Goal: Information Seeking & Learning: Find contact information

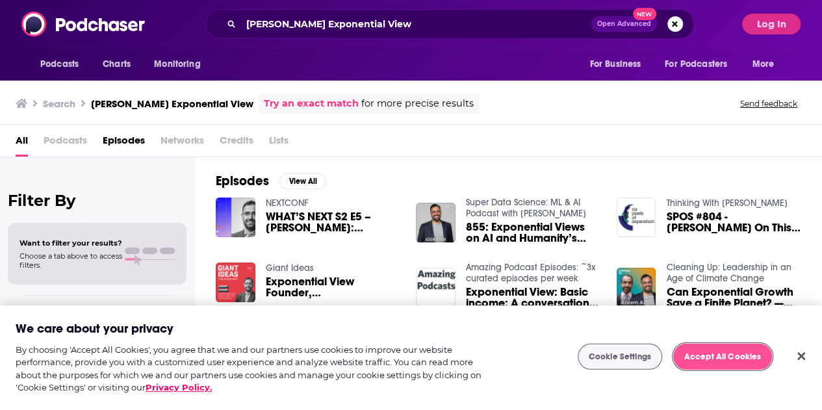
click at [702, 361] on button "Accept All Cookies" at bounding box center [723, 357] width 99 height 26
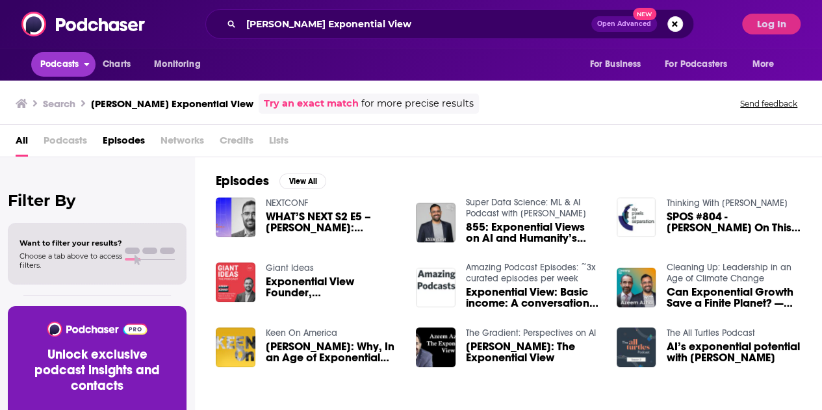
click at [40, 75] on button "Podcasts" at bounding box center [63, 64] width 64 height 25
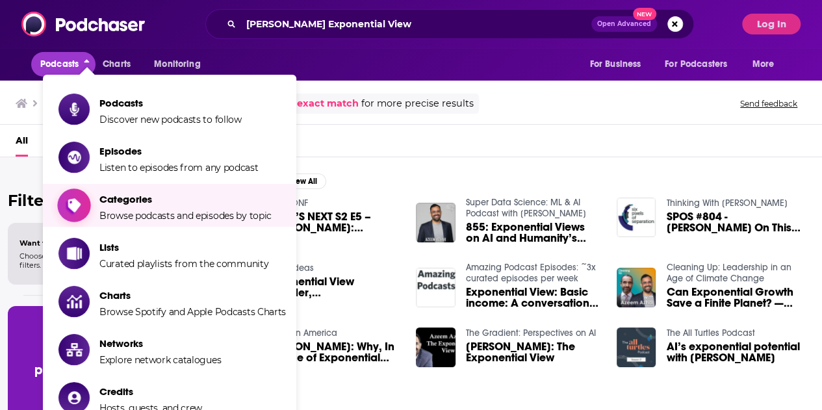
click at [116, 216] on span "Browse podcasts and episodes by topic" at bounding box center [185, 216] width 172 height 12
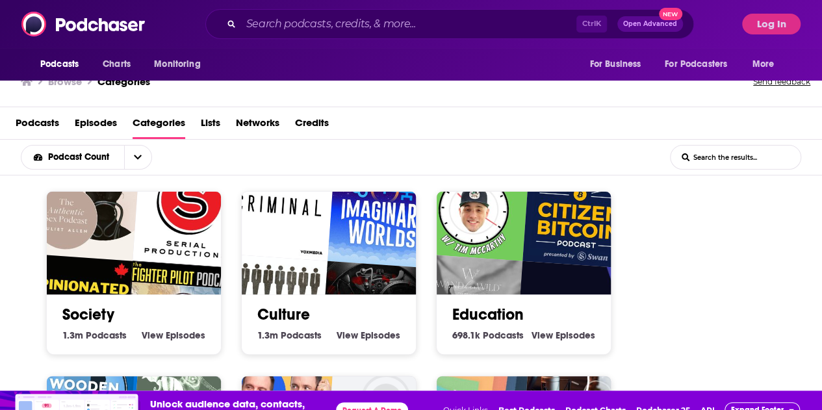
scroll to position [40, 0]
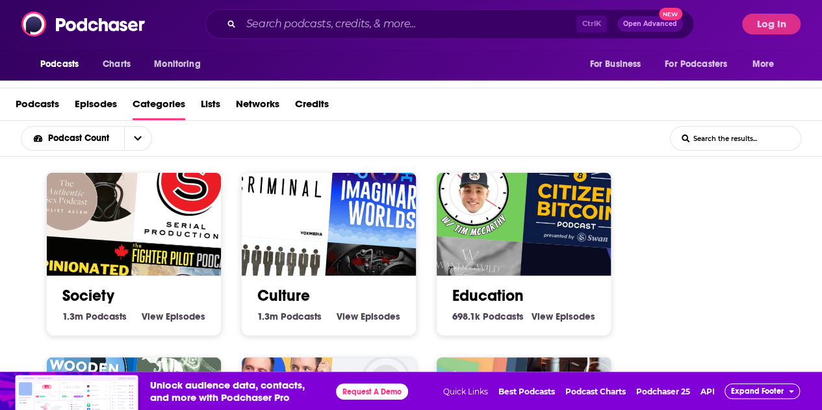
click at [580, 243] on img "Citizen Bitcoin" at bounding box center [579, 194] width 112 height 112
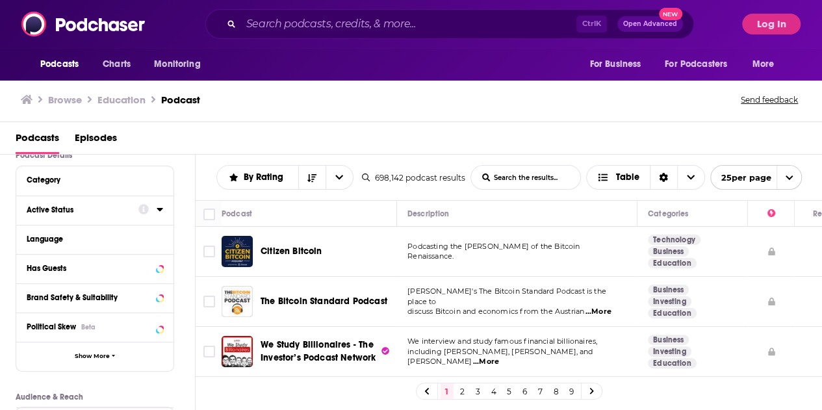
scroll to position [65, 0]
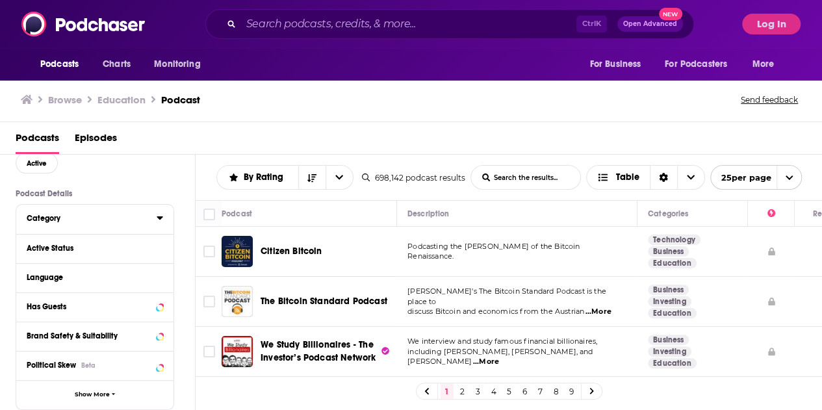
click at [159, 217] on icon at bounding box center [160, 218] width 7 height 10
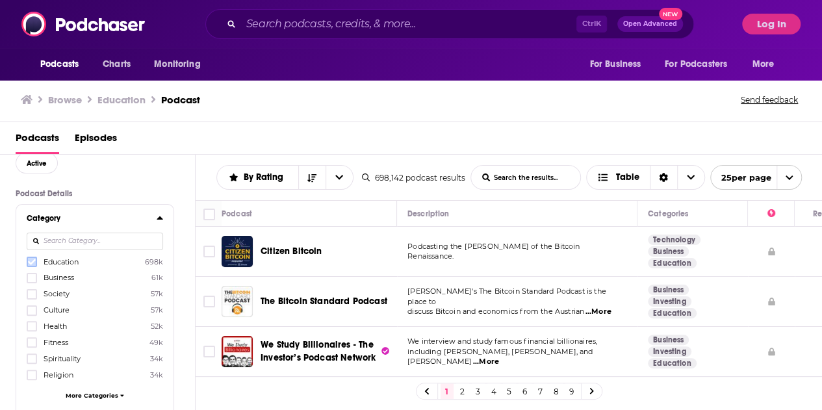
click at [30, 265] on icon at bounding box center [32, 262] width 8 height 6
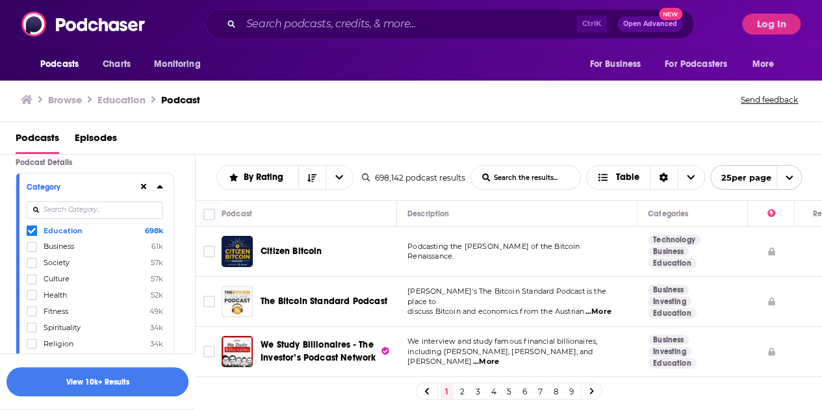
scroll to position [226, 0]
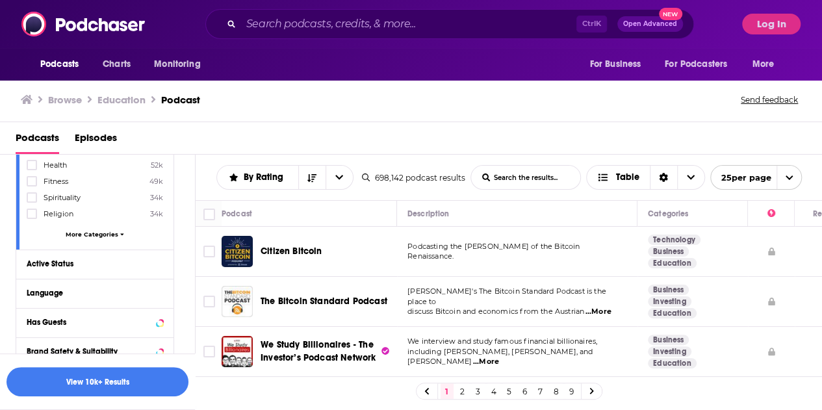
click at [83, 234] on span "More Categories" at bounding box center [92, 234] width 53 height 7
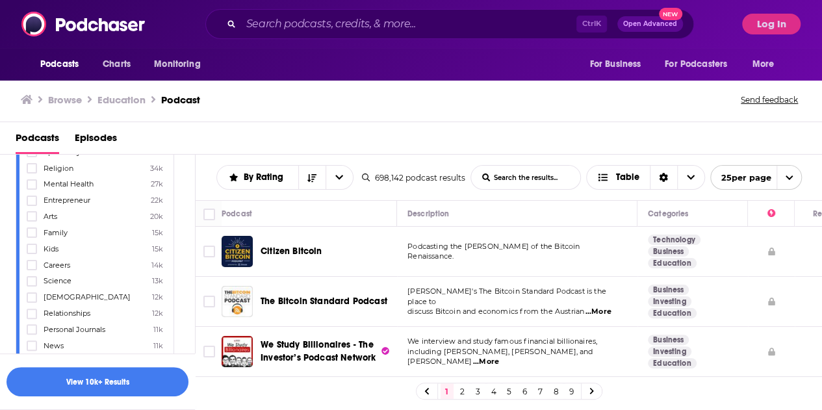
scroll to position [291, 0]
click at [31, 228] on icon at bounding box center [32, 230] width 8 height 8
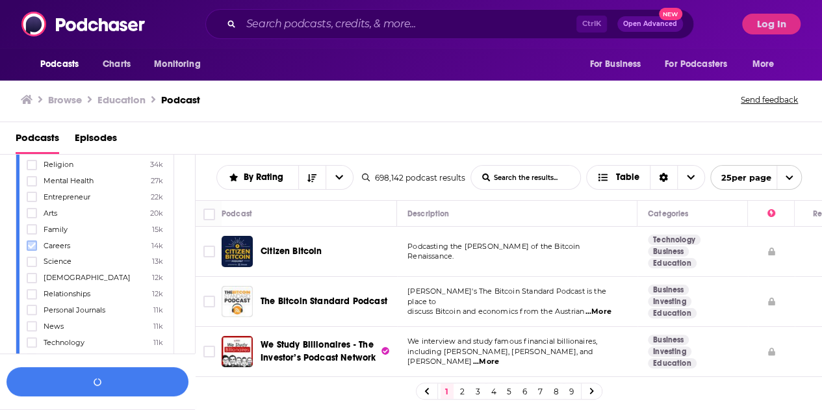
click at [35, 242] on icon at bounding box center [32, 246] width 8 height 8
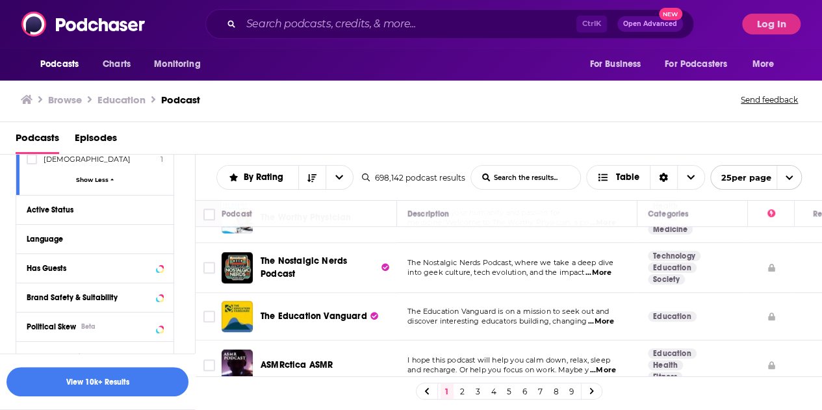
scroll to position [8719, 0]
click at [127, 69] on span "Charts" at bounding box center [117, 64] width 28 height 18
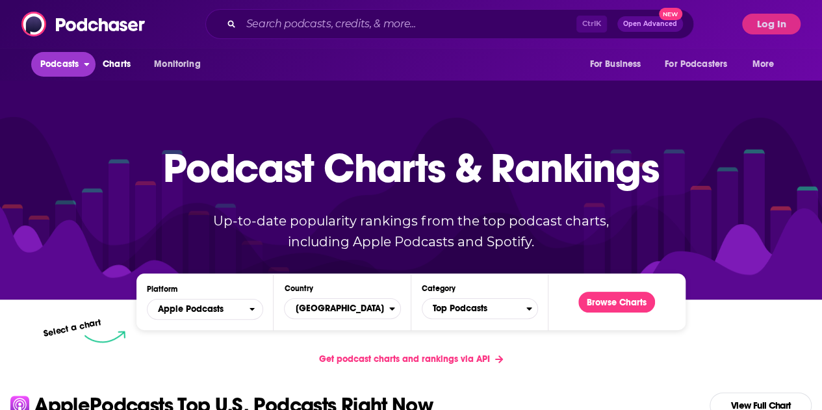
click at [76, 70] on span "Podcasts" at bounding box center [59, 64] width 38 height 18
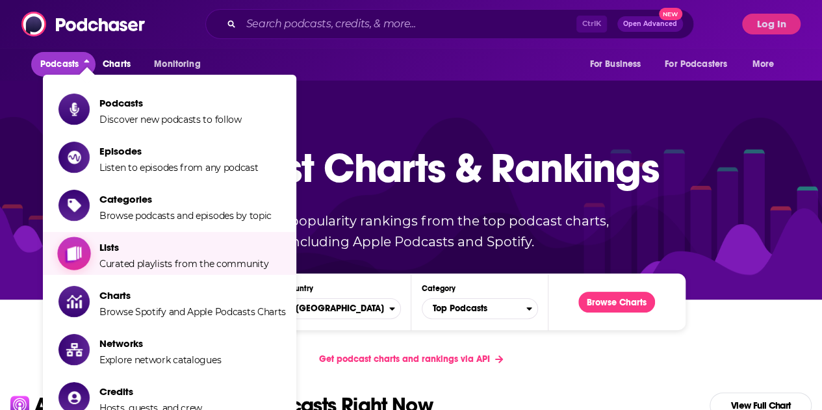
click at [132, 254] on span "Lists Curated playlists from the community" at bounding box center [183, 253] width 169 height 33
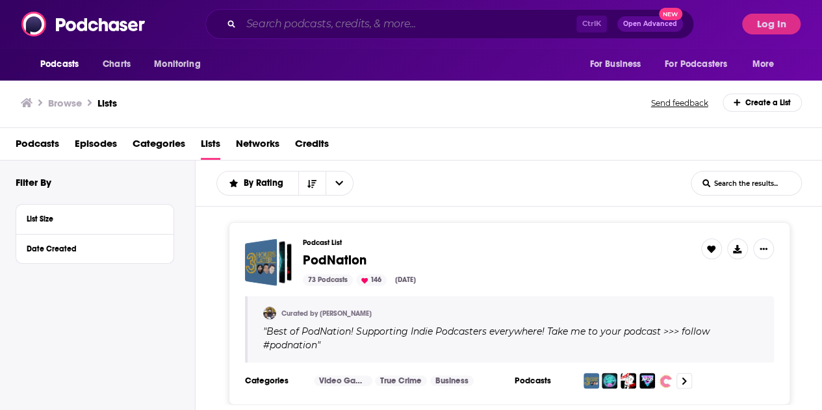
click at [283, 29] on input "Search podcasts, credits, & more..." at bounding box center [408, 24] width 335 height 21
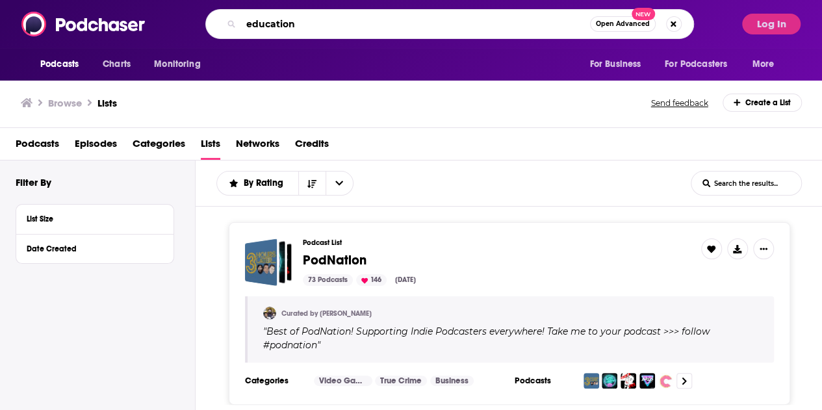
type input "education"
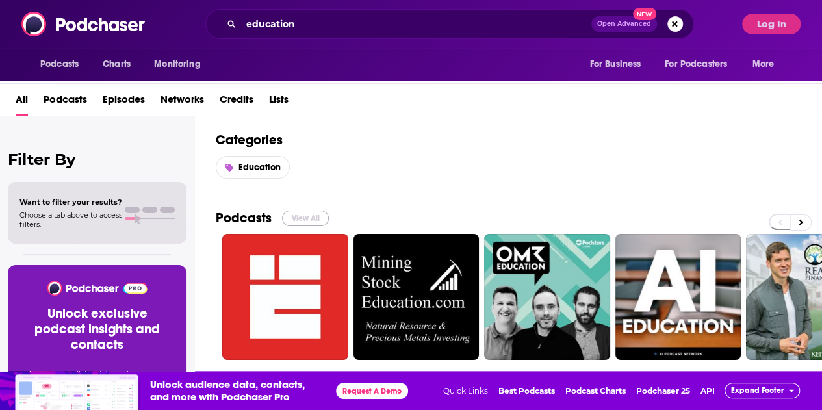
click at [292, 222] on button "View All" at bounding box center [305, 219] width 47 height 16
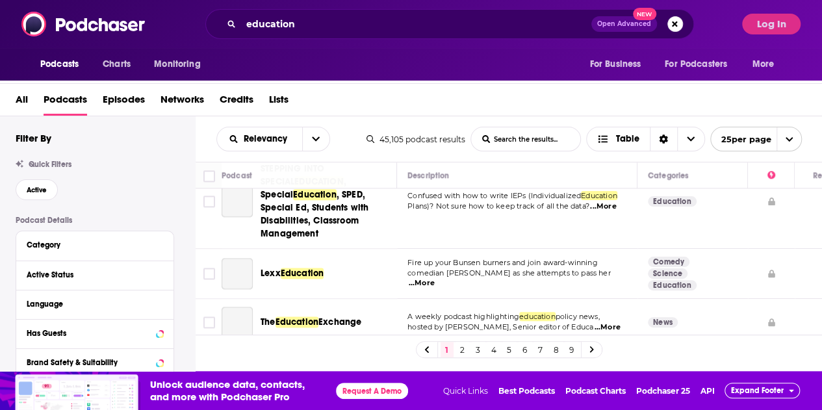
scroll to position [910, 0]
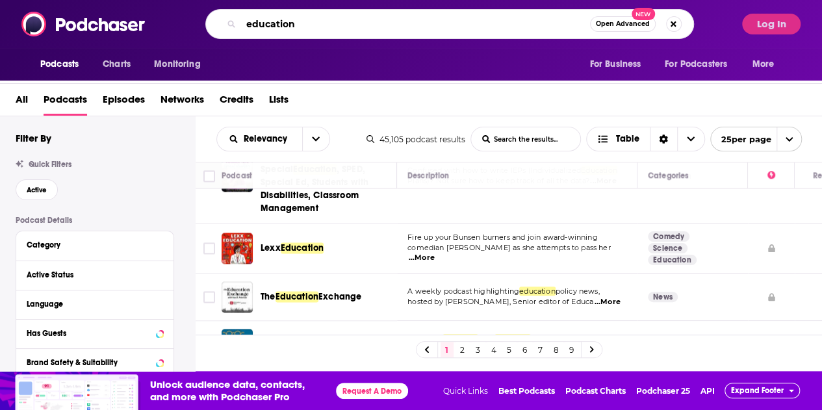
drag, startPoint x: 354, startPoint y: 32, endPoint x: 315, endPoint y: 24, distance: 39.1
click at [350, 32] on input "education" at bounding box center [415, 24] width 349 height 21
drag, startPoint x: 312, startPoint y: 22, endPoint x: 248, endPoint y: 20, distance: 63.8
click at [248, 20] on input "education" at bounding box center [415, 24] width 349 height 21
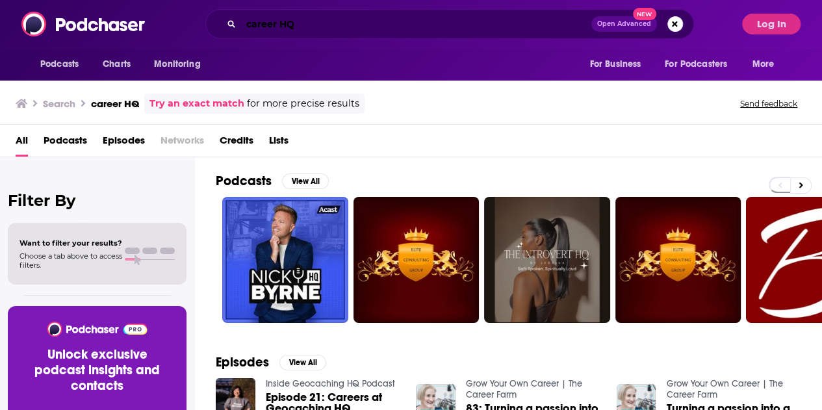
click at [399, 25] on input "career HQ" at bounding box center [416, 24] width 350 height 21
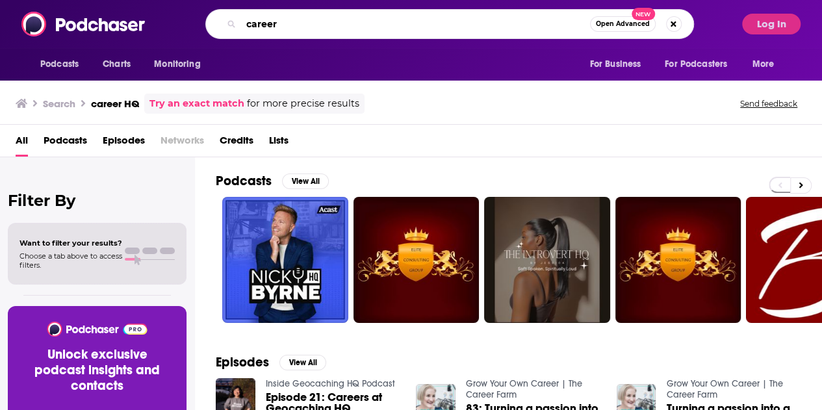
type input "career"
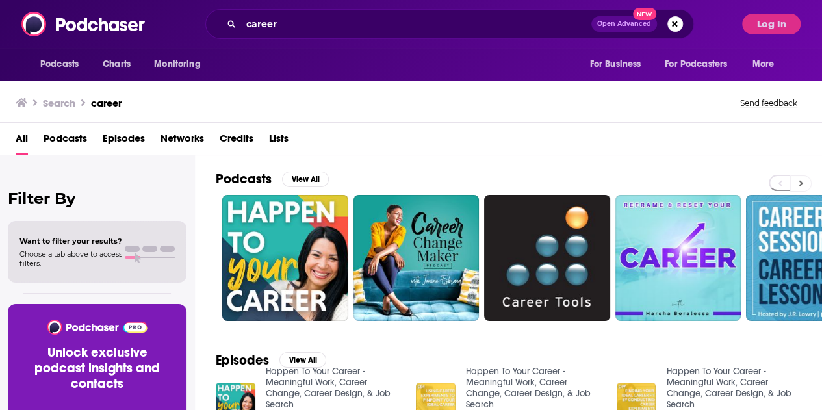
click at [812, 176] on button at bounding box center [801, 184] width 21 height 16
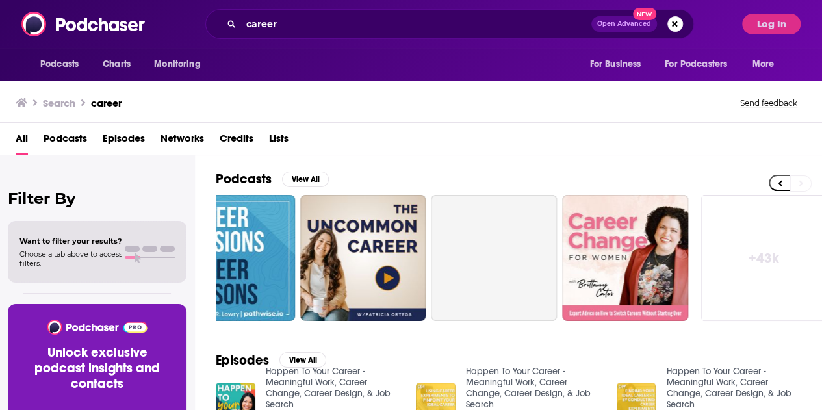
scroll to position [0, 577]
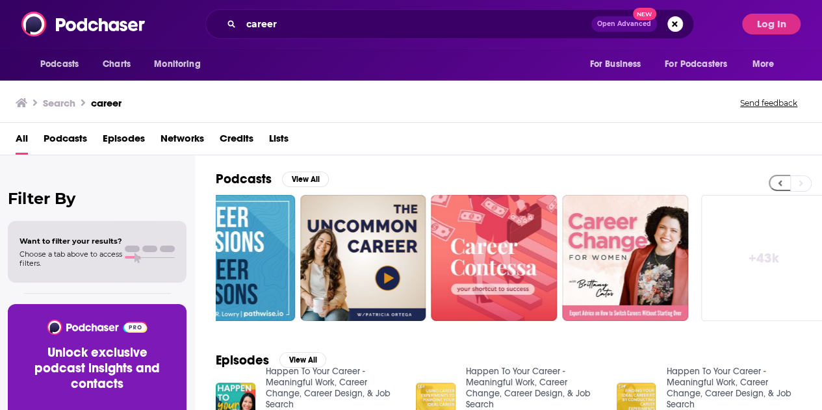
click at [783, 180] on icon at bounding box center [780, 183] width 5 height 9
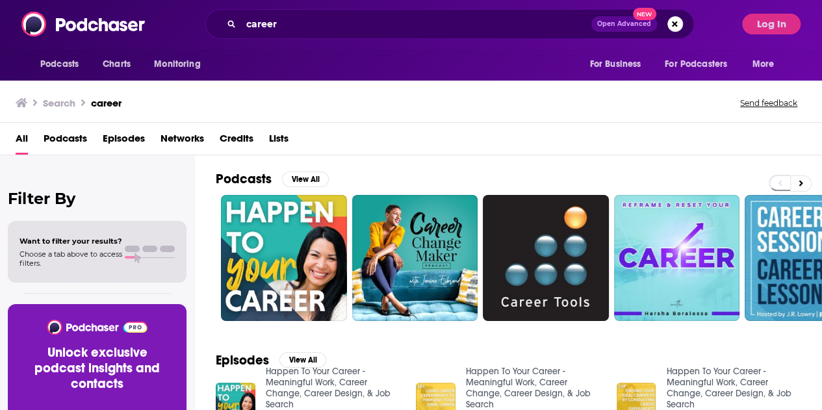
scroll to position [0, 0]
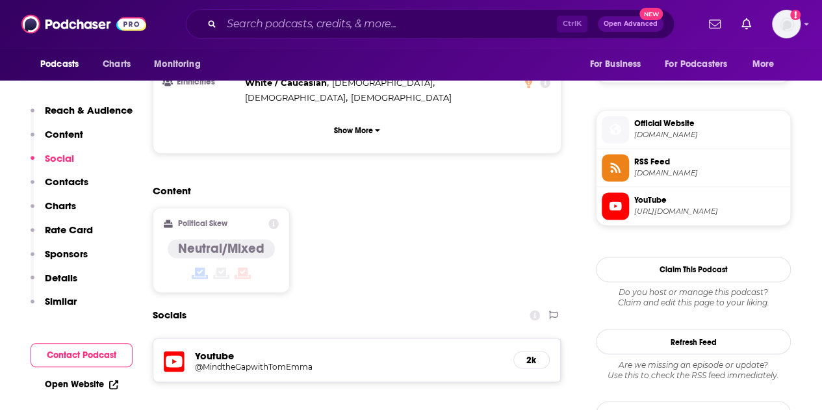
click at [69, 179] on p "Contacts" at bounding box center [67, 182] width 44 height 12
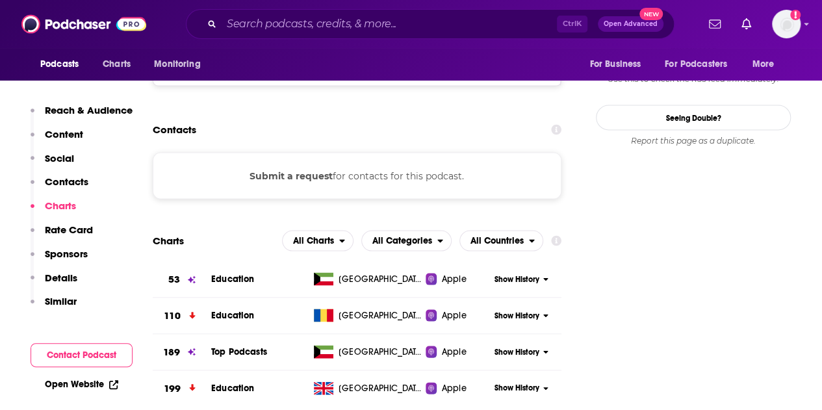
scroll to position [1381, 0]
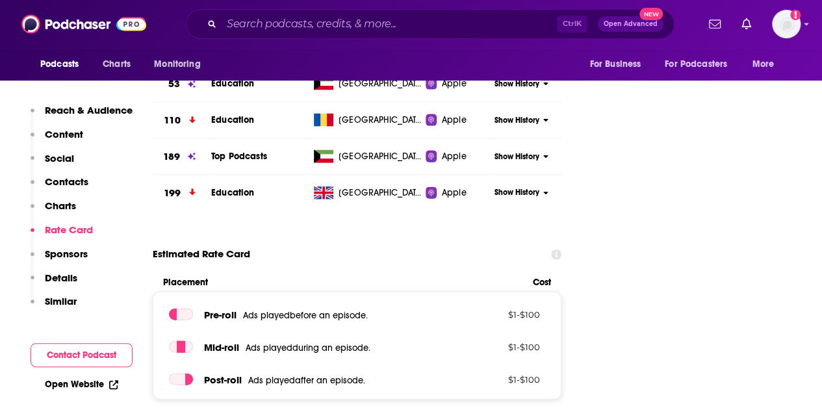
click at [64, 179] on p "Contacts" at bounding box center [67, 182] width 44 height 12
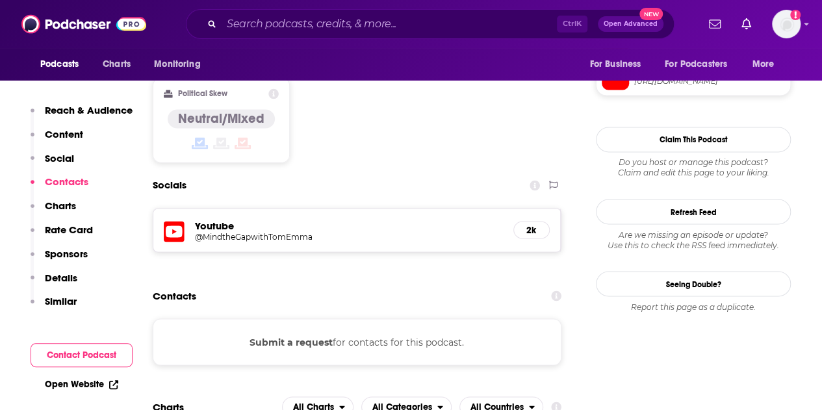
scroll to position [991, 0]
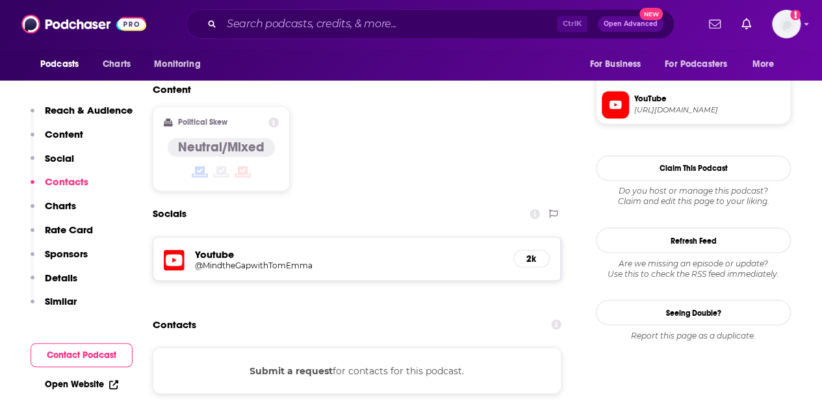
click at [408, 347] on div "Submit a request for contacts for this podcast." at bounding box center [357, 370] width 409 height 47
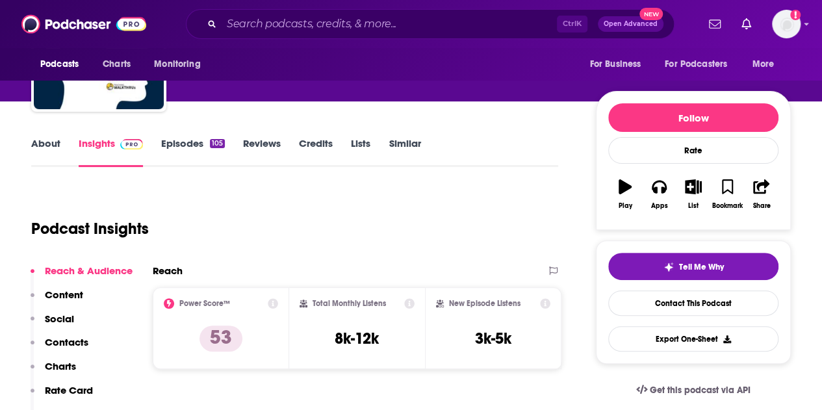
scroll to position [0, 0]
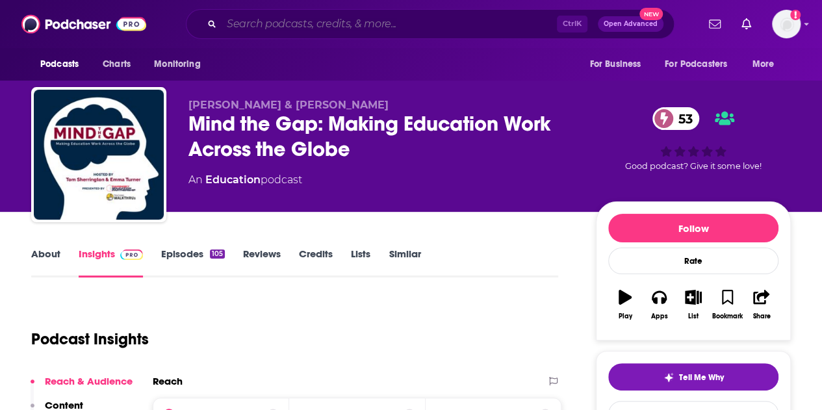
click at [461, 31] on input "Search podcasts, credits, & more..." at bounding box center [389, 24] width 335 height 21
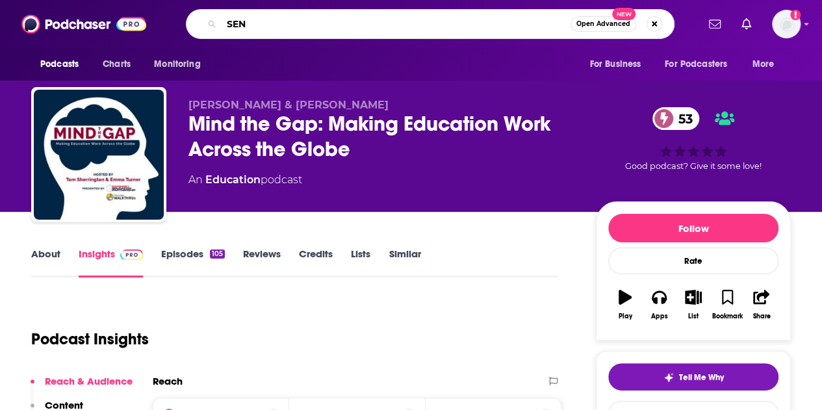
type input "SEND"
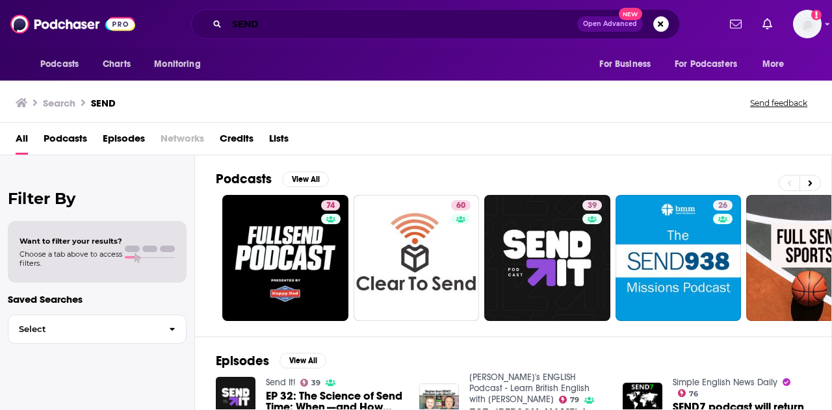
click at [442, 24] on input "SEND" at bounding box center [402, 24] width 350 height 21
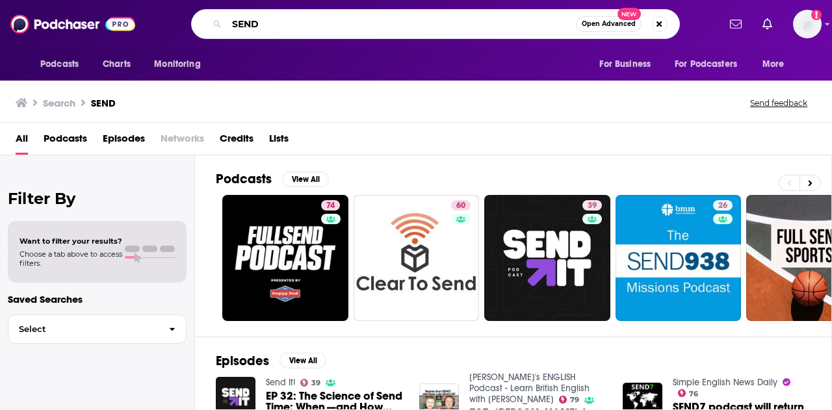
drag, startPoint x: 276, startPoint y: 29, endPoint x: 220, endPoint y: 27, distance: 55.9
click at [220, 27] on div "SEND Open Advanced New" at bounding box center [435, 24] width 489 height 30
paste input "The Educational DilEmma"
type input "The Educational DilEmma"
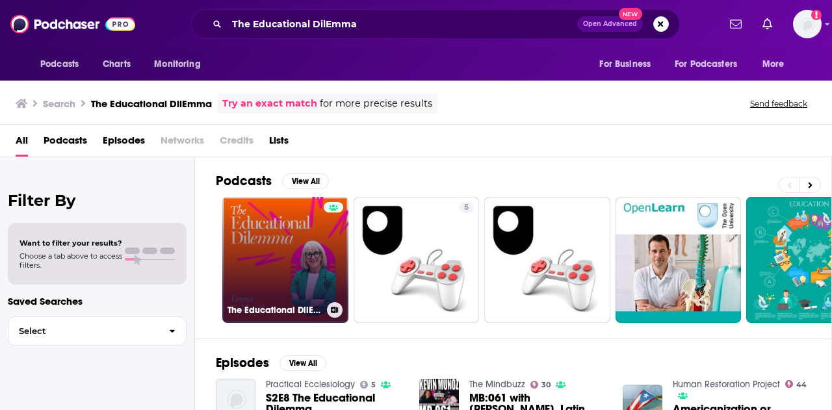
click at [298, 252] on link "The Educational DilEmma" at bounding box center [285, 260] width 126 height 126
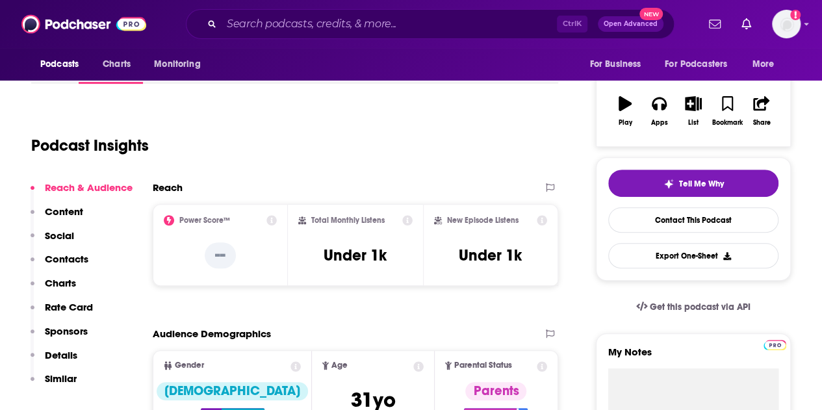
scroll to position [195, 0]
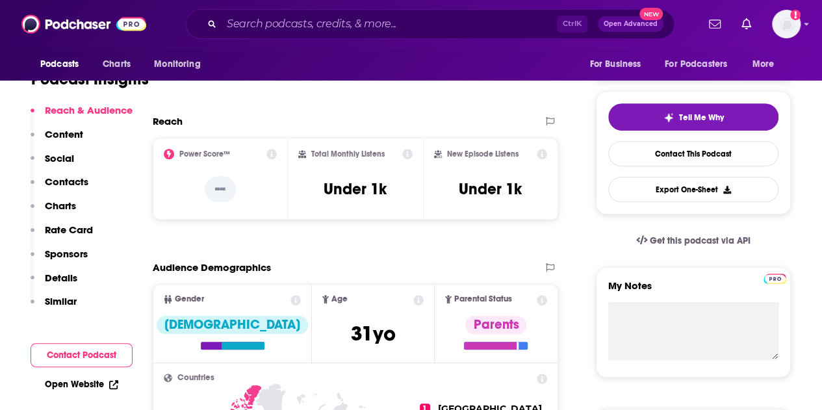
click at [73, 137] on p "Content" at bounding box center [64, 134] width 38 height 12
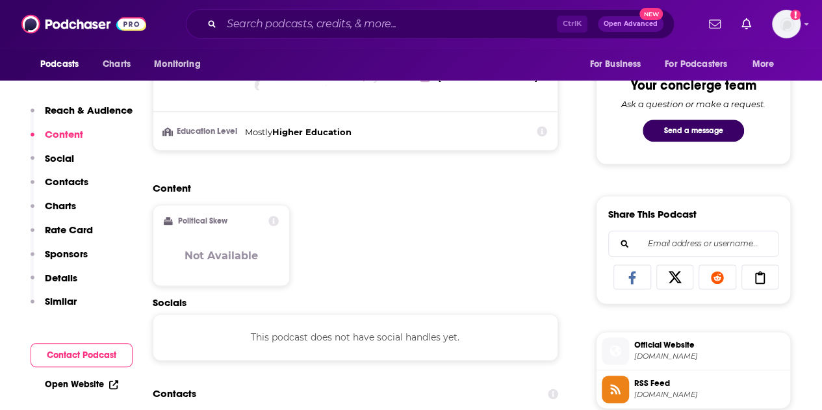
scroll to position [669, 0]
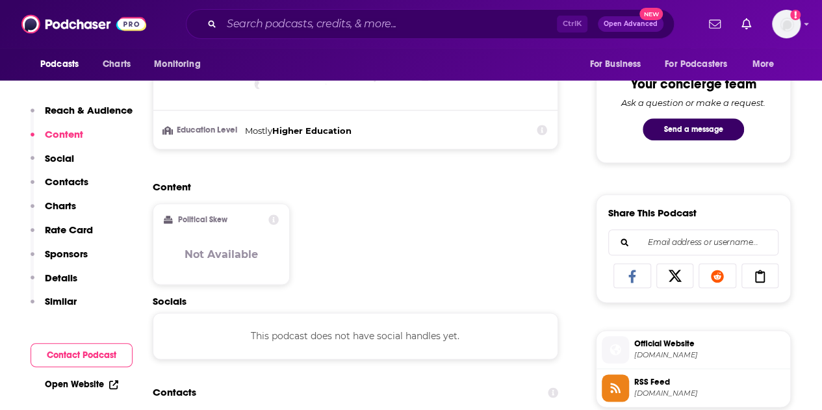
click at [77, 183] on p "Contacts" at bounding box center [67, 182] width 44 height 12
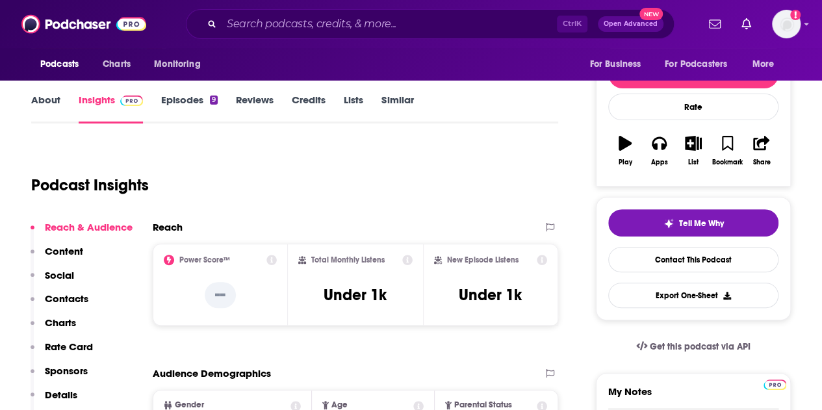
scroll to position [0, 0]
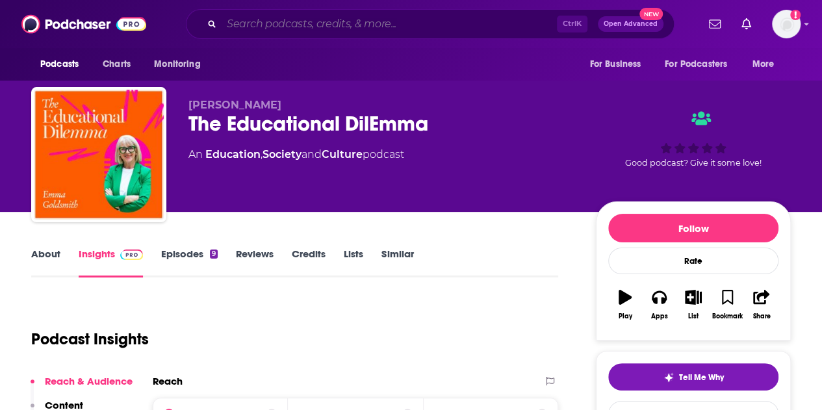
click at [401, 16] on input "Search podcasts, credits, & more..." at bounding box center [389, 24] width 335 height 21
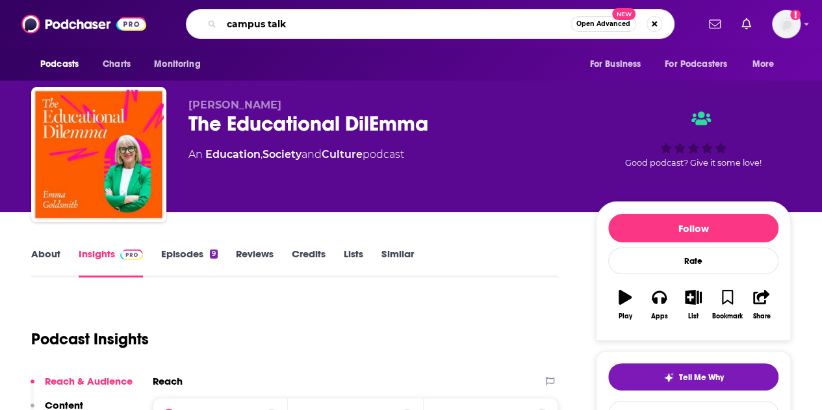
type input "campus talks"
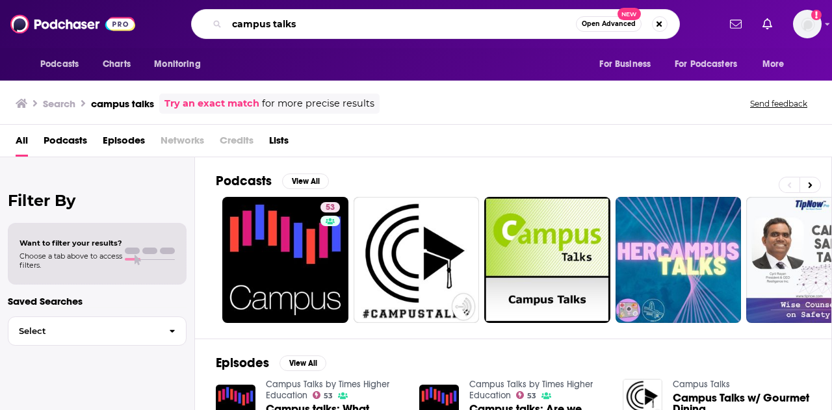
drag, startPoint x: 342, startPoint y: 16, endPoint x: 183, endPoint y: 24, distance: 158.8
click at [183, 24] on div "campus talks Open Advanced New" at bounding box center [435, 24] width 566 height 30
paste input "1800 Seconds on Autism"
type input "1800 Seconds on Autism"
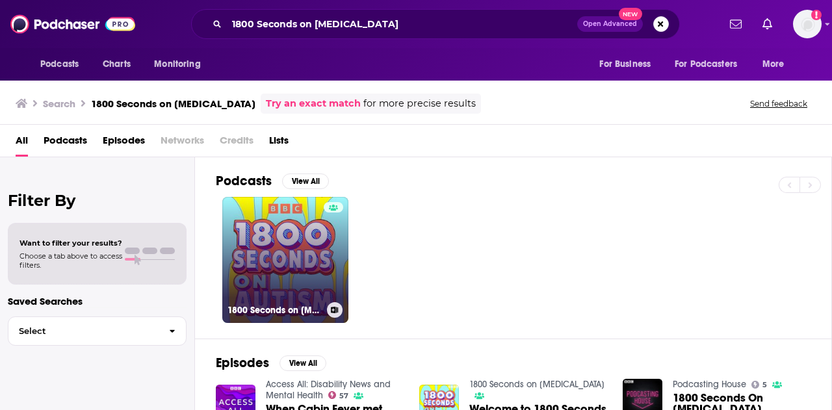
click at [263, 214] on link "1800 Seconds on Autism" at bounding box center [285, 260] width 126 height 126
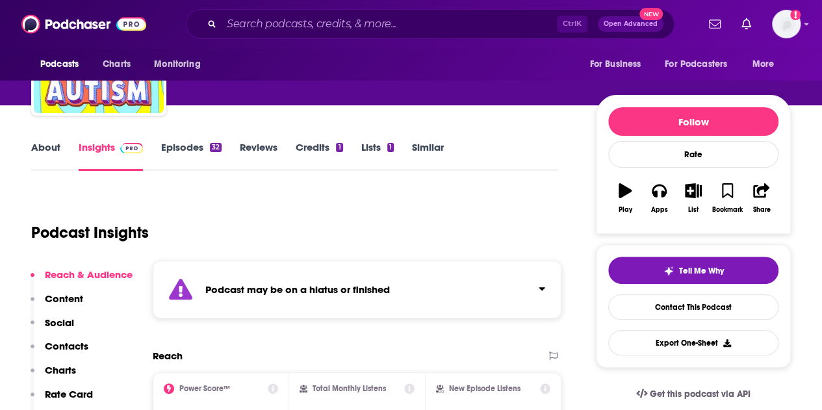
scroll to position [260, 0]
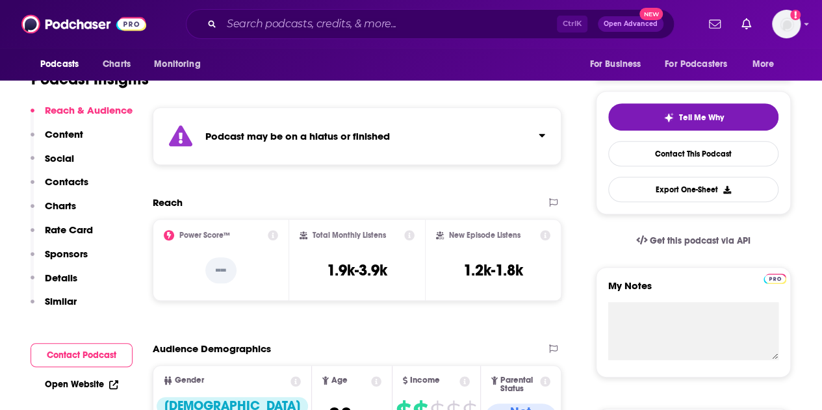
click at [64, 179] on p "Contacts" at bounding box center [67, 182] width 44 height 12
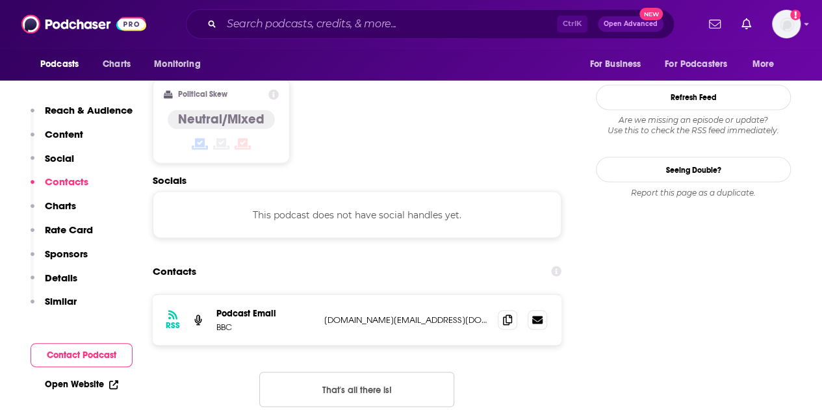
scroll to position [1097, 0]
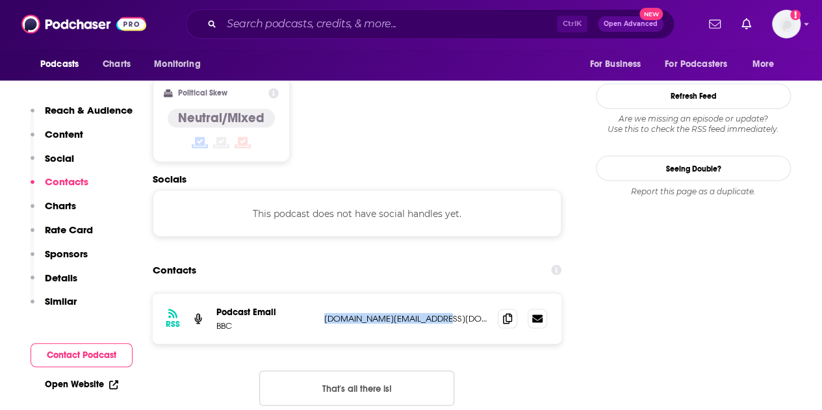
drag, startPoint x: 442, startPoint y: 241, endPoint x: 325, endPoint y: 240, distance: 117.0
click at [325, 313] on p "podcast.support@bbc.co.uk" at bounding box center [405, 318] width 163 height 11
copy p "podcast.support@bbc.co.uk"
click at [447, 22] on input "Search podcasts, credits, & more..." at bounding box center [389, 24] width 335 height 21
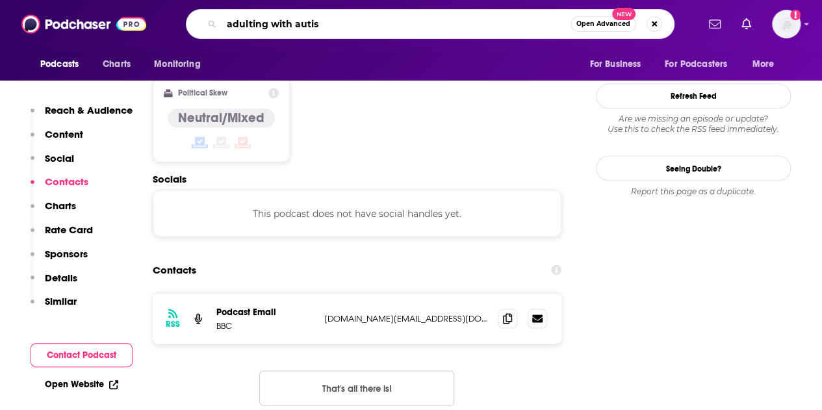
type input "adulting with autism"
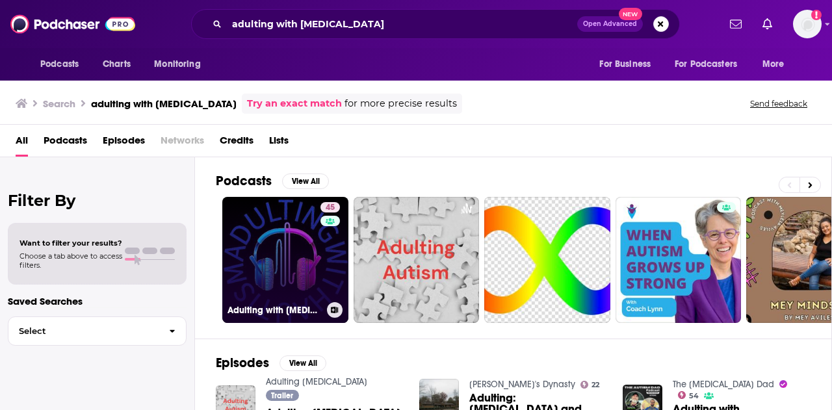
click at [270, 263] on link "45 Adulting with Autism" at bounding box center [285, 260] width 126 height 126
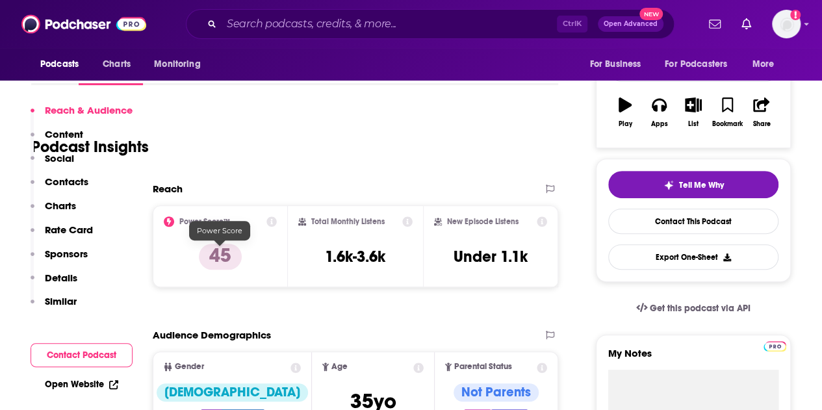
scroll to position [260, 0]
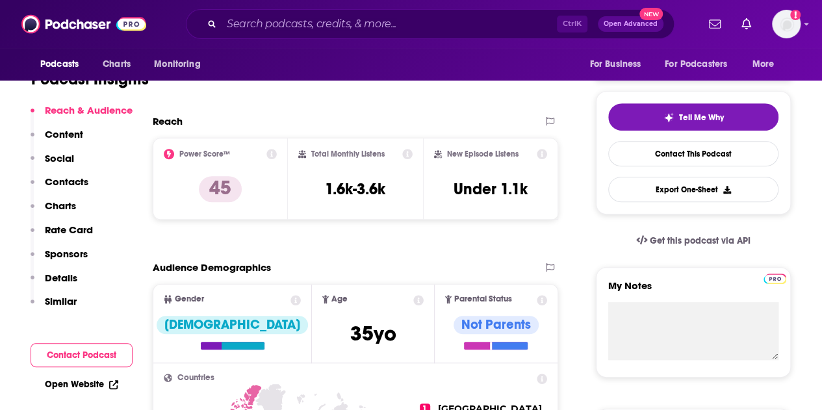
click at [72, 182] on p "Contacts" at bounding box center [67, 182] width 44 height 12
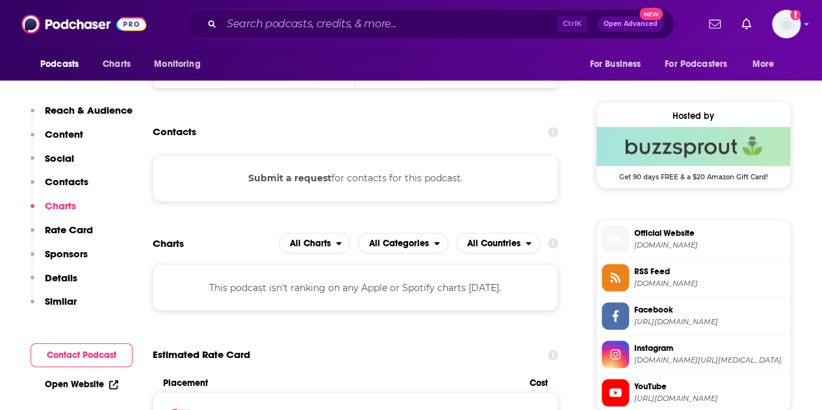
scroll to position [1071, 0]
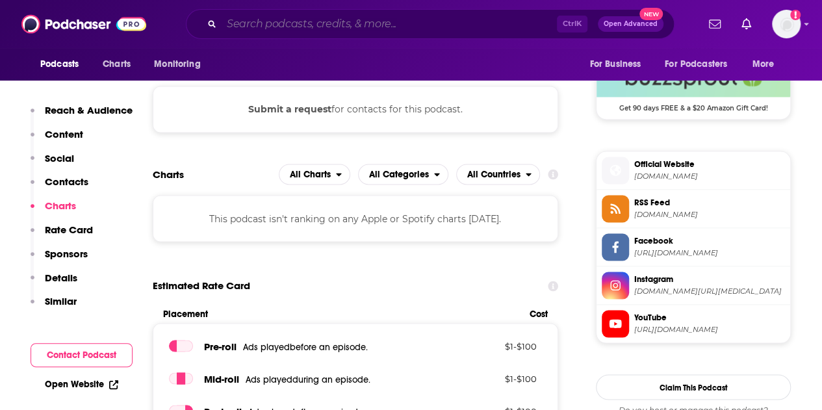
click at [317, 16] on input "Search podcasts, credits, & more..." at bounding box center [389, 24] width 335 height 21
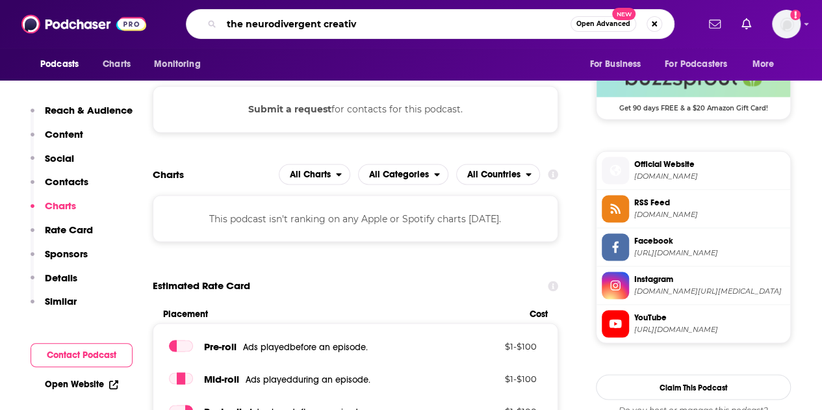
type input "the neurodivergent creative"
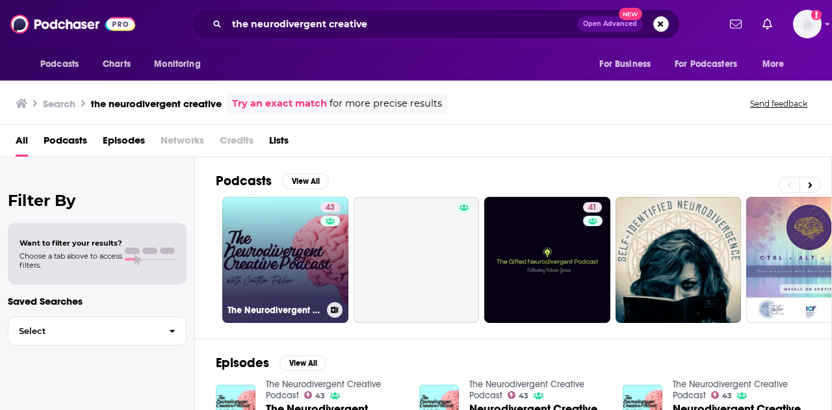
click at [287, 276] on link "43 The Neurodivergent Creative Podcast" at bounding box center [285, 260] width 126 height 126
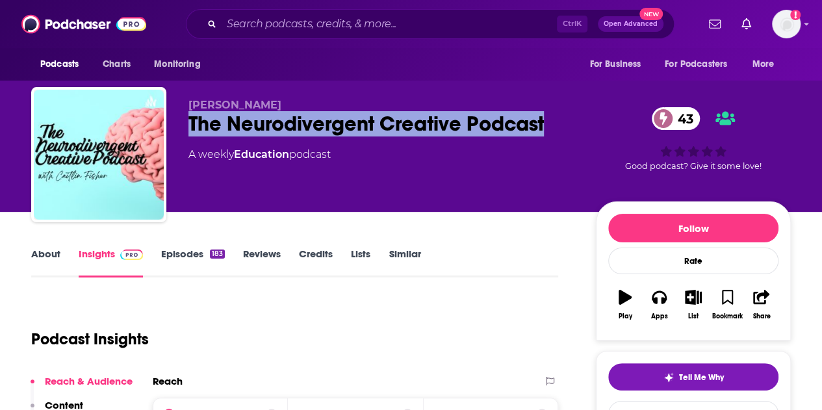
drag, startPoint x: 544, startPoint y: 124, endPoint x: 166, endPoint y: 125, distance: 377.7
click at [166, 125] on div "Caitlin Fisher The Neurodivergent Creative Podcast 43 A weekly Education podcas…" at bounding box center [411, 157] width 760 height 140
copy h2 "The Neurodivergent Creative Podcast"
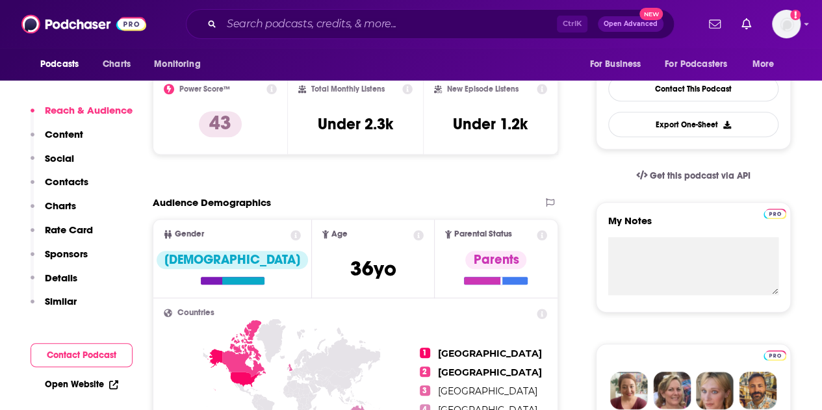
click at [72, 183] on p "Contacts" at bounding box center [67, 182] width 44 height 12
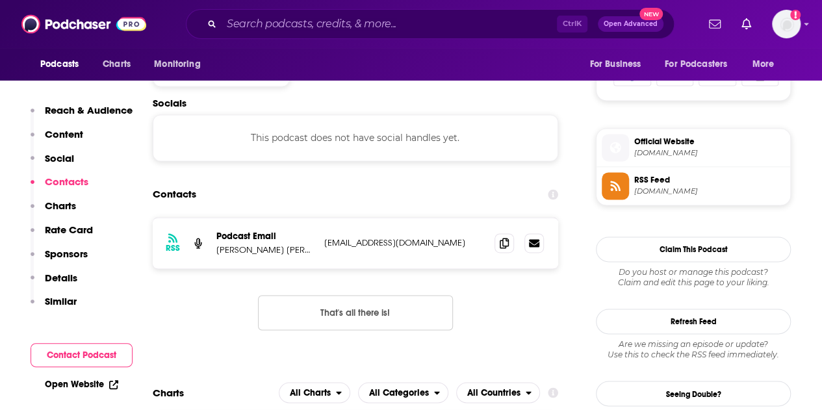
scroll to position [872, 0]
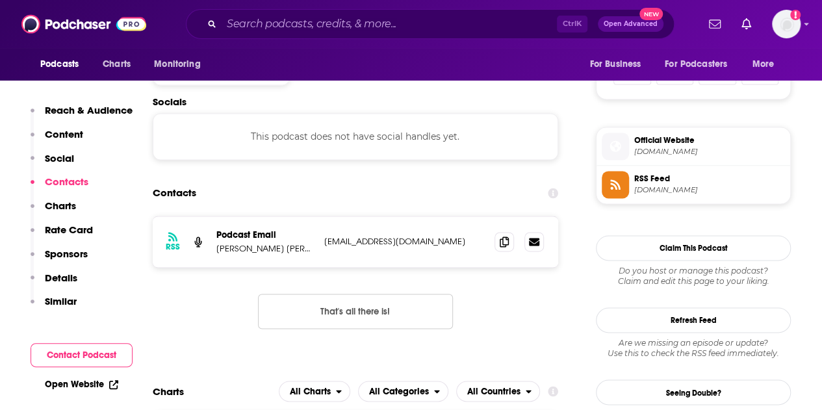
drag, startPoint x: 450, startPoint y: 240, endPoint x: 320, endPoint y: 234, distance: 130.2
click at [320, 234] on div "RSS Podcast Email Caitlin Liz Fisher caitlinfisherauthor@gmail.com caitlinfishe…" at bounding box center [356, 241] width 406 height 51
copy p "caitlinfisherauthor@gmail.com"
click at [214, 289] on div "RSS Podcast Email Caitlin Liz Fisher caitlinfisherauthor@gmail.com caitlinfishe…" at bounding box center [356, 283] width 406 height 134
click at [406, 23] on input "Search podcasts, credits, & more..." at bounding box center [389, 24] width 335 height 21
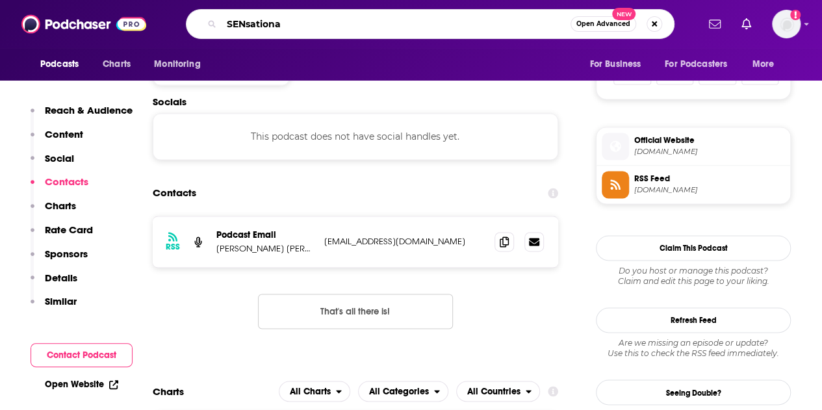
type input "SENsational"
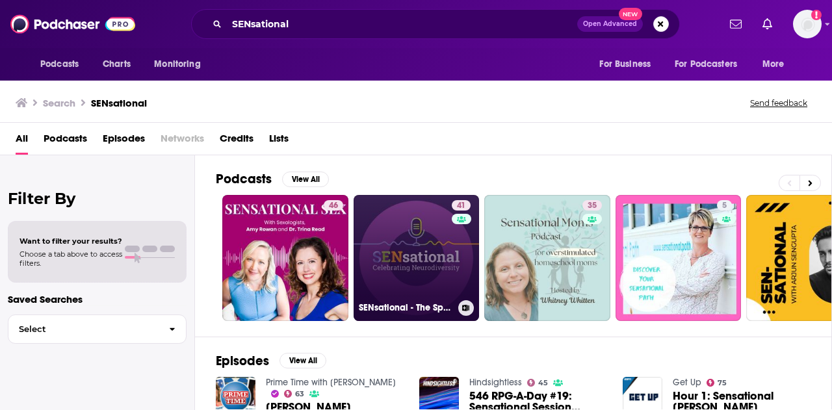
click at [377, 249] on link "41 SENsational - The Special Educational Needs Podcast" at bounding box center [417, 258] width 126 height 126
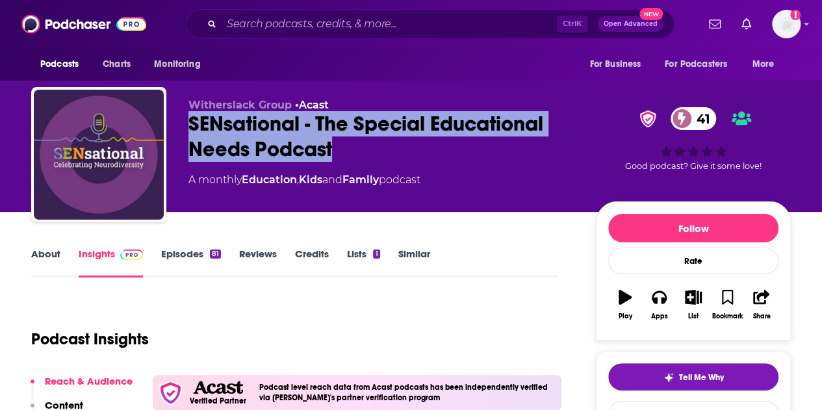
drag, startPoint x: 348, startPoint y: 146, endPoint x: 187, endPoint y: 123, distance: 163.6
click at [187, 123] on div "Witherslack Group • Acast SENsational - The Special Educational Needs Podcast 4…" at bounding box center [411, 157] width 760 height 140
copy h2 "SENsational - The Special Educational Needs Podcast"
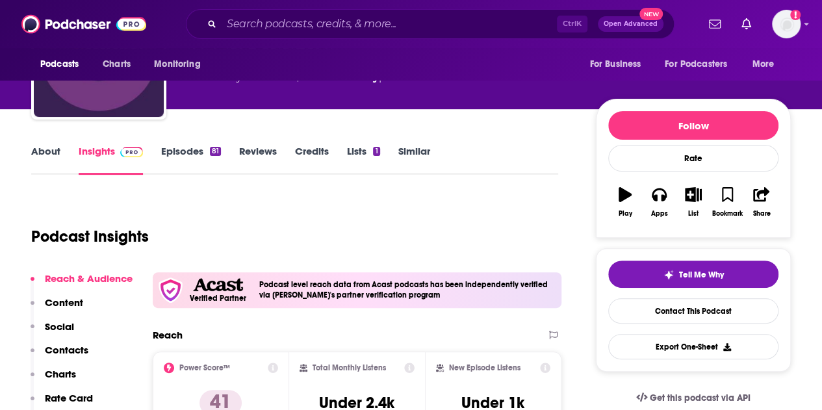
scroll to position [260, 0]
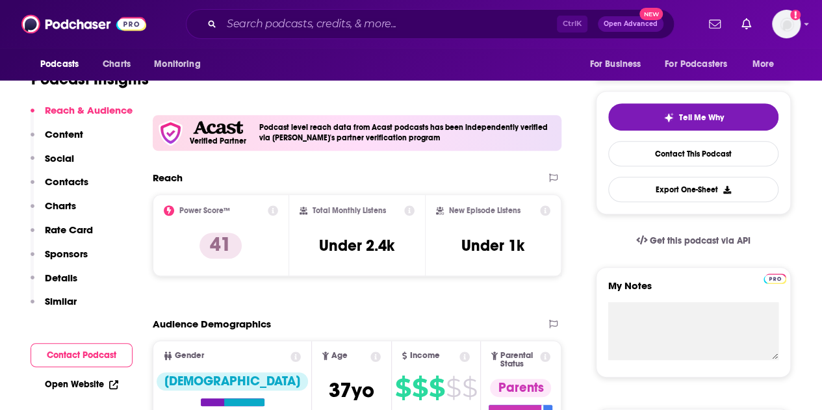
click at [78, 179] on p "Contacts" at bounding box center [67, 182] width 44 height 12
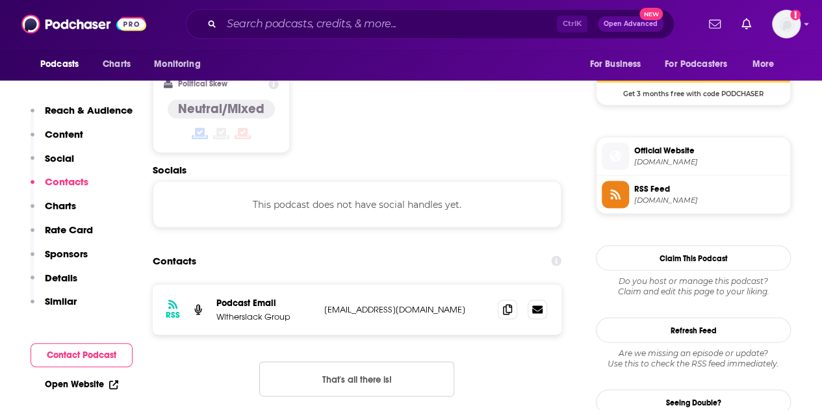
scroll to position [1088, 0]
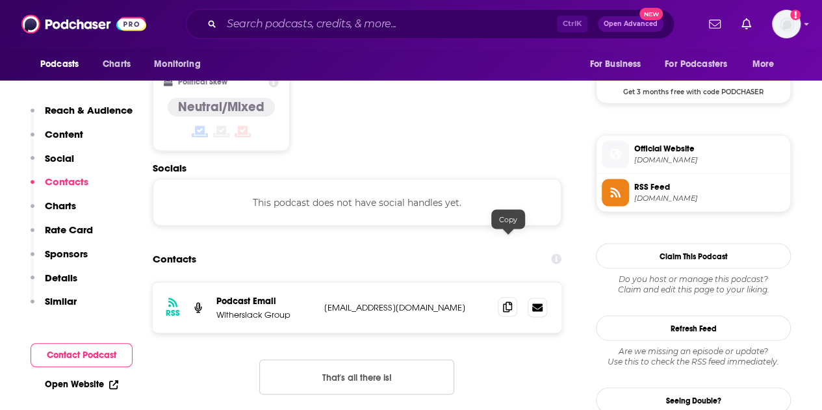
click at [504, 302] on icon at bounding box center [507, 307] width 9 height 10
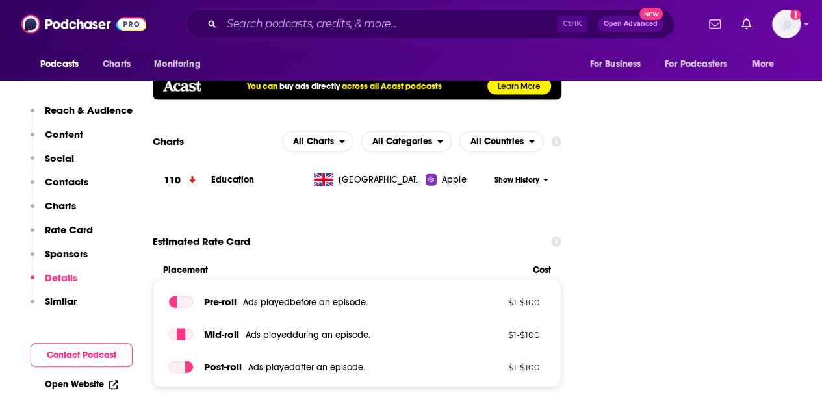
scroll to position [1348, 0]
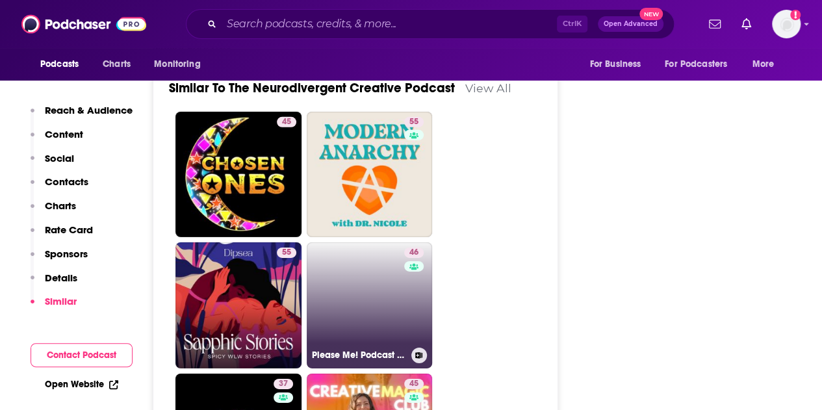
scroll to position [1885, 0]
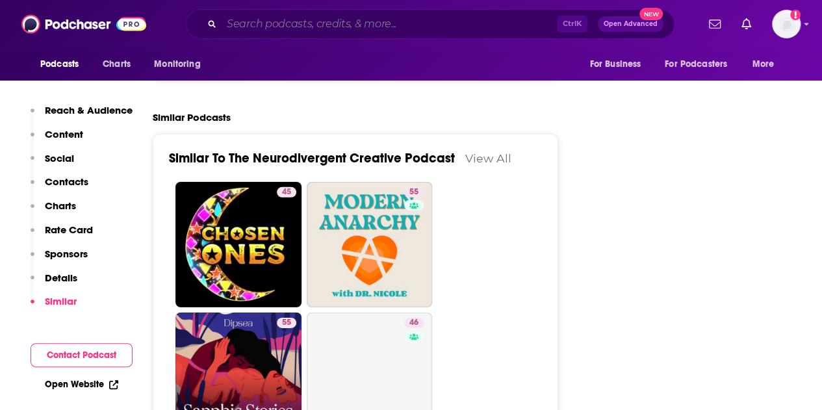
click at [300, 20] on input "Search podcasts, credits, & more..." at bounding box center [389, 24] width 335 height 21
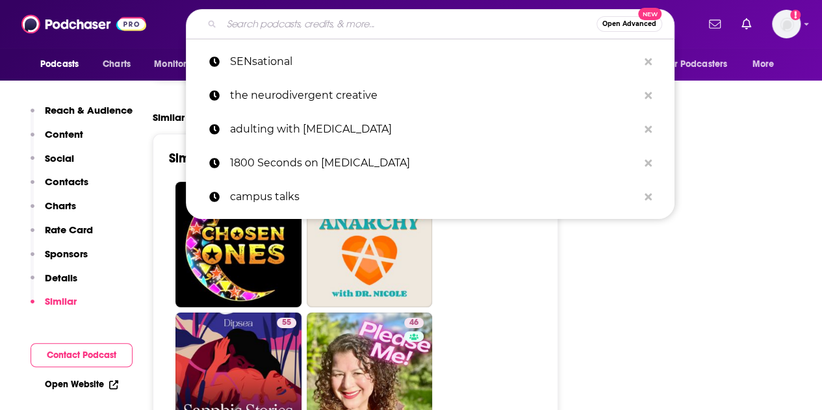
type input "e"
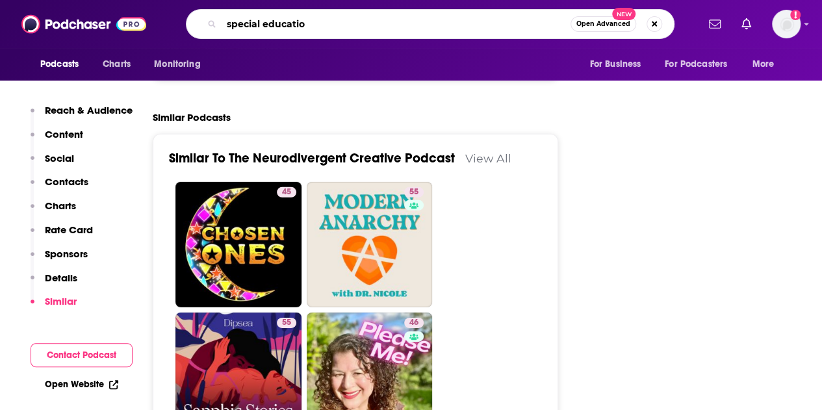
type input "special education"
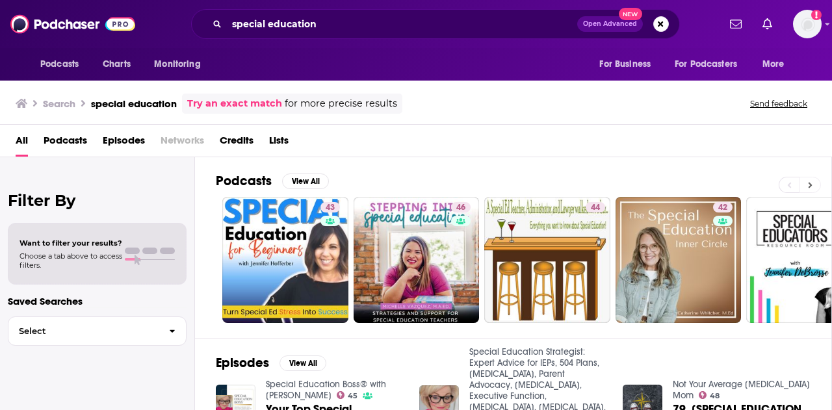
click at [807, 182] on button at bounding box center [810, 185] width 21 height 16
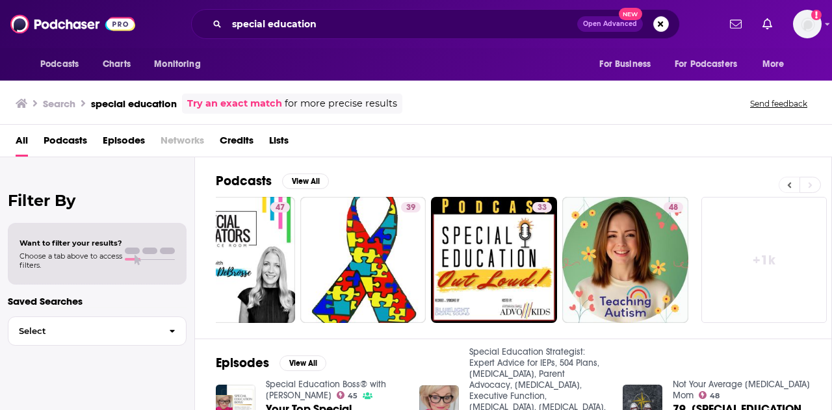
click at [793, 187] on button at bounding box center [789, 185] width 21 height 16
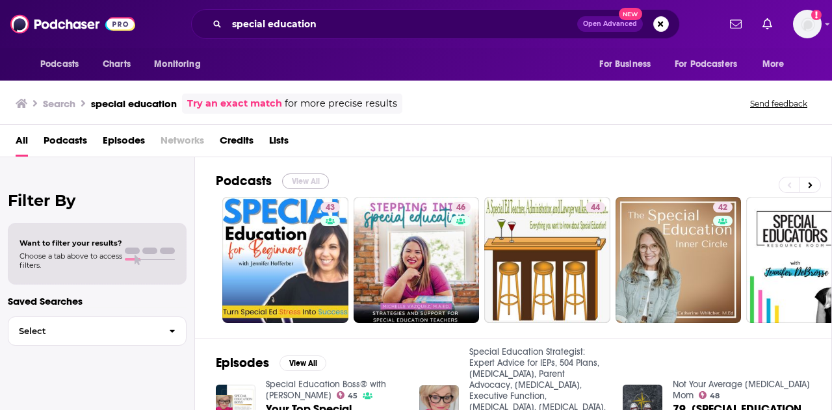
click at [306, 176] on button "View All" at bounding box center [305, 182] width 47 height 16
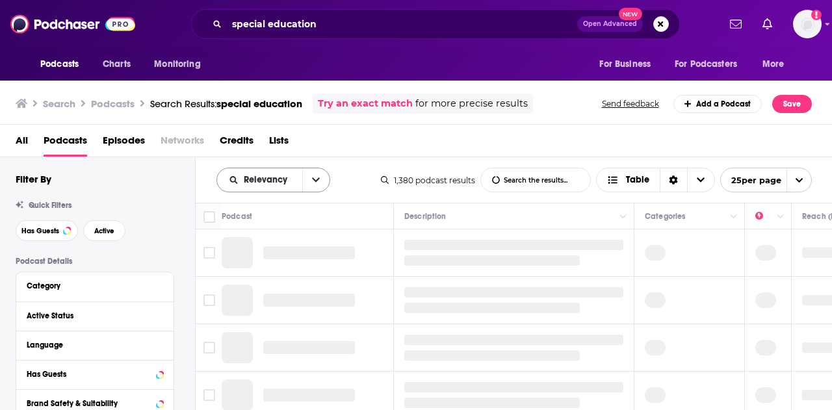
click at [319, 180] on button "open menu" at bounding box center [315, 179] width 27 height 23
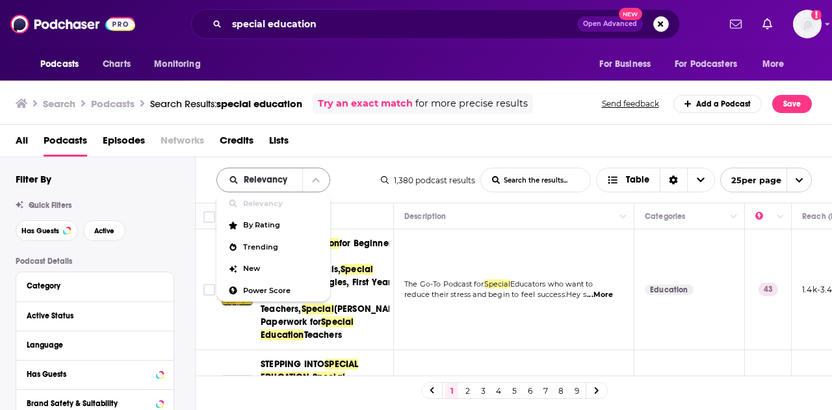
click at [319, 180] on button "close menu" at bounding box center [315, 179] width 27 height 23
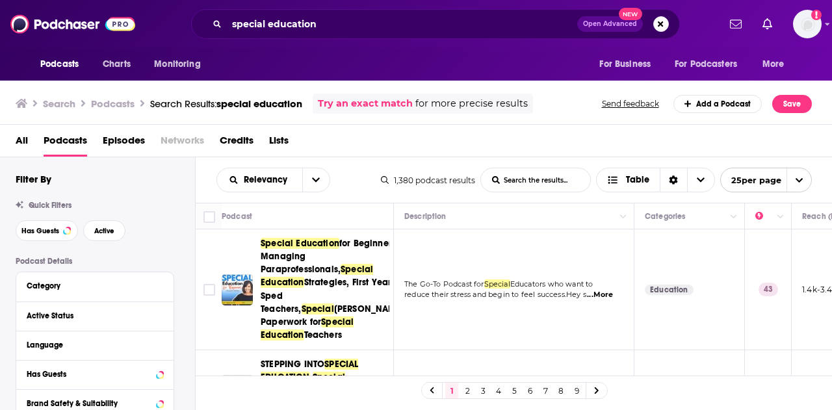
click at [344, 168] on div "Relevancy List Search Input Search the results... Table" at bounding box center [298, 180] width 164 height 25
click at [321, 174] on button "open menu" at bounding box center [315, 179] width 27 height 23
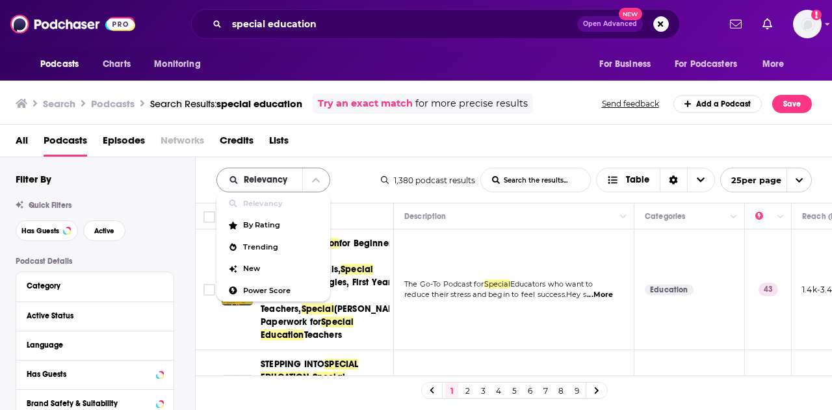
click at [306, 174] on button "close menu" at bounding box center [315, 179] width 27 height 23
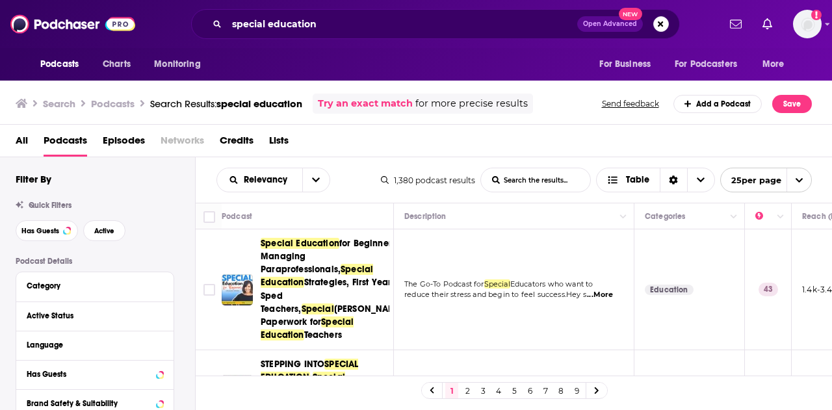
click at [331, 164] on div "Relevancy List Search Input Search the results... Table 1,380 podcast results L…" at bounding box center [514, 180] width 637 height 46
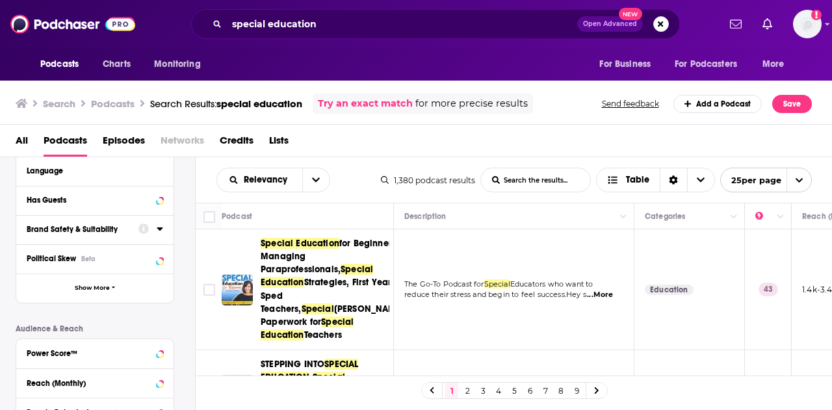
scroll to position [195, 0]
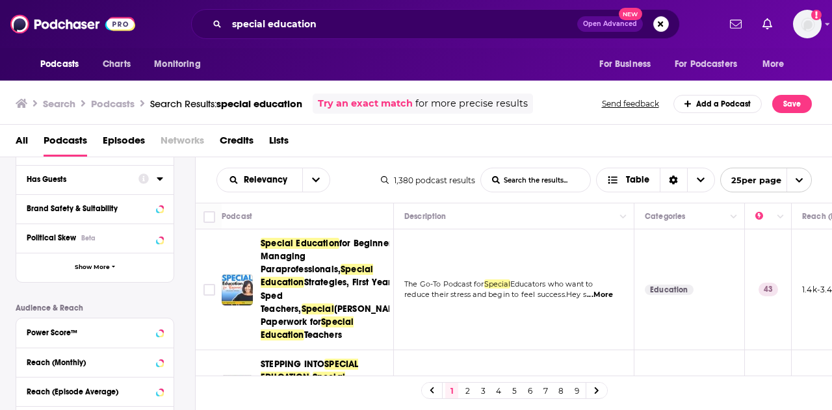
click at [161, 180] on icon at bounding box center [160, 178] width 6 height 3
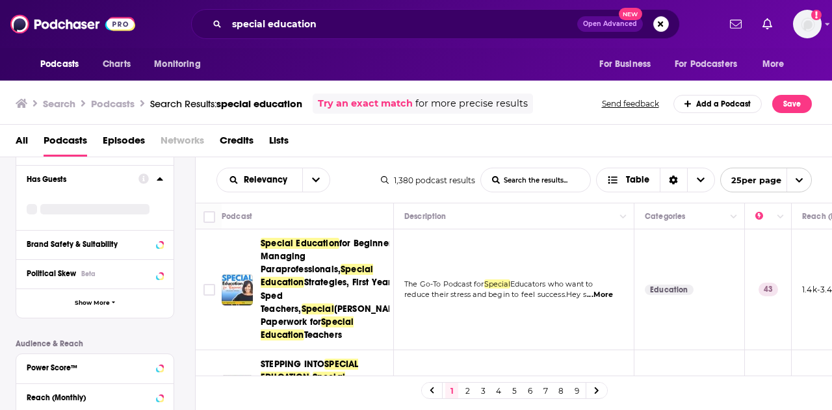
click at [161, 180] on icon at bounding box center [160, 178] width 6 height 3
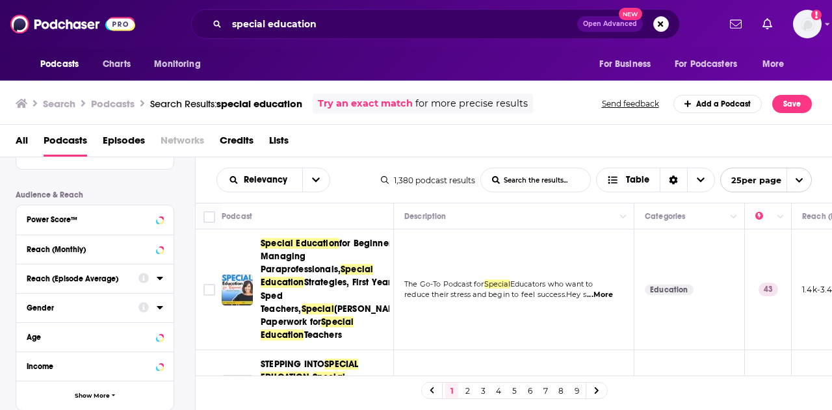
scroll to position [325, 0]
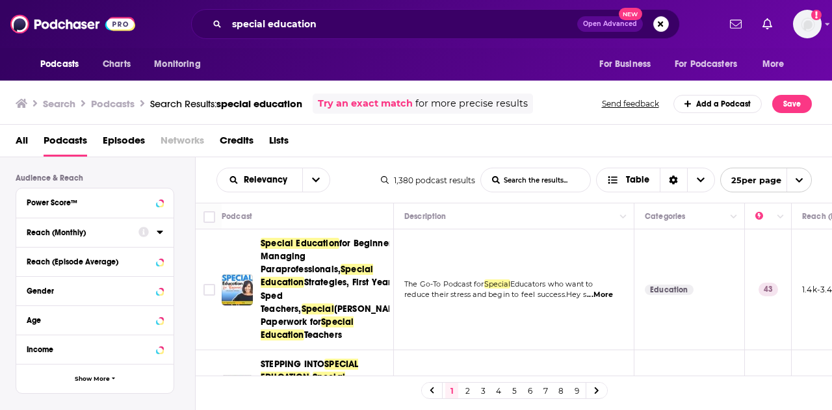
click at [158, 227] on icon at bounding box center [160, 232] width 7 height 10
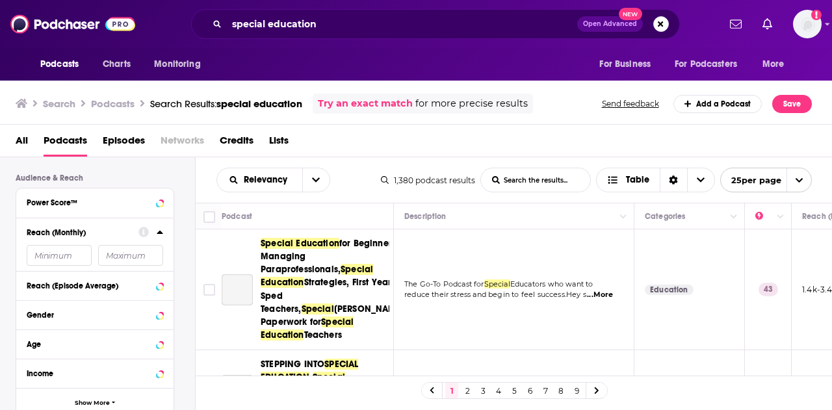
click at [158, 227] on icon at bounding box center [160, 232] width 7 height 10
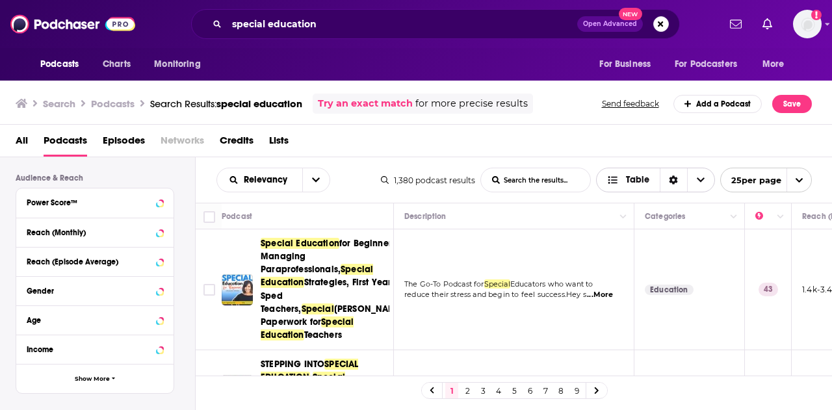
click at [703, 176] on icon "Choose View" at bounding box center [701, 180] width 8 height 9
click at [693, 183] on span "Choose View" at bounding box center [700, 179] width 27 height 23
click at [659, 232] on div "Gallery" at bounding box center [655, 226] width 119 height 22
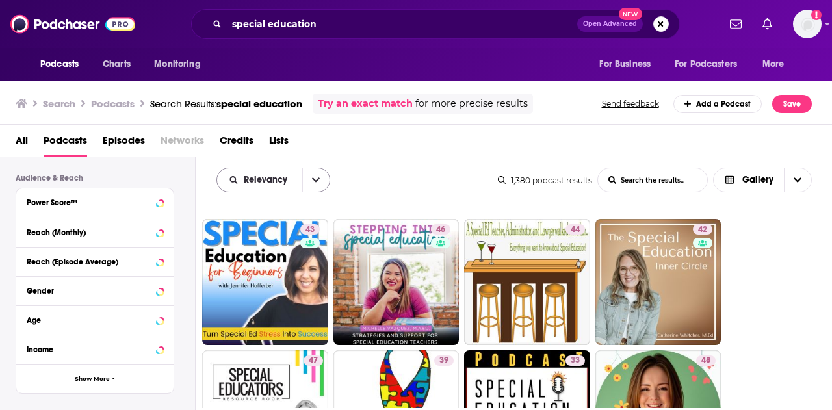
click at [304, 181] on button "open menu" at bounding box center [315, 179] width 27 height 23
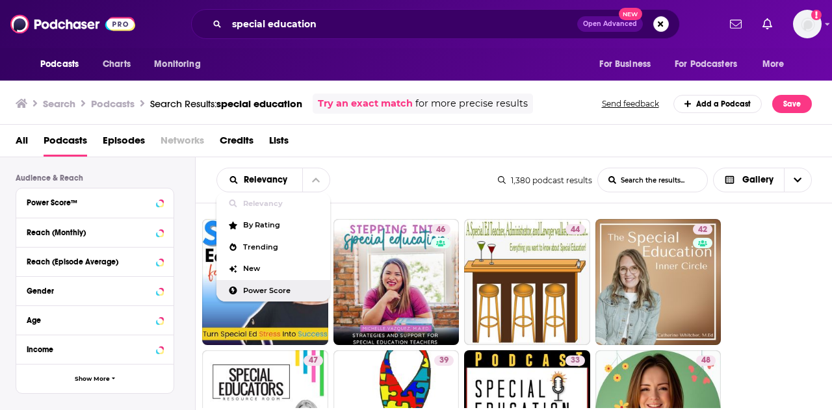
click at [268, 287] on span "Power Score" at bounding box center [281, 290] width 77 height 7
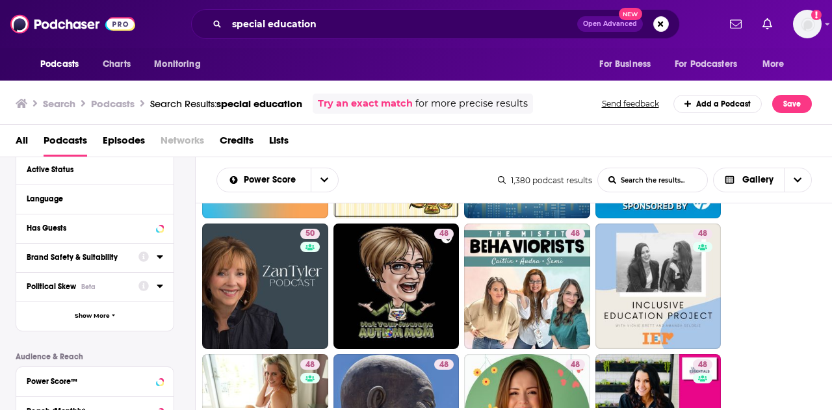
scroll to position [130, 0]
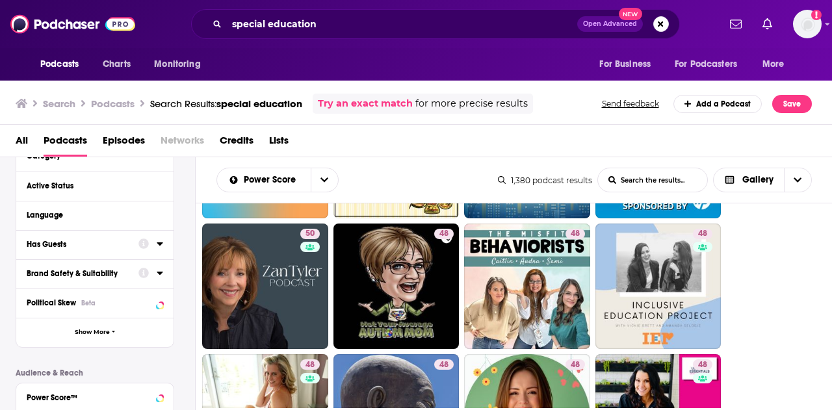
click at [86, 246] on div "Has Guests" at bounding box center [78, 244] width 103 height 9
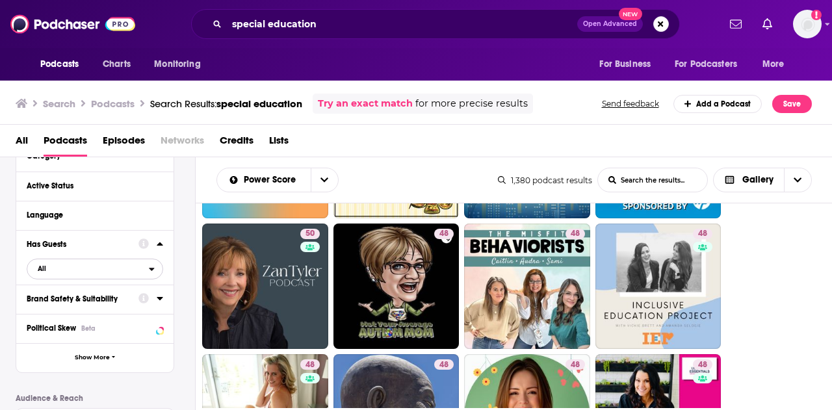
click at [146, 273] on span "All" at bounding box center [88, 268] width 122 height 17
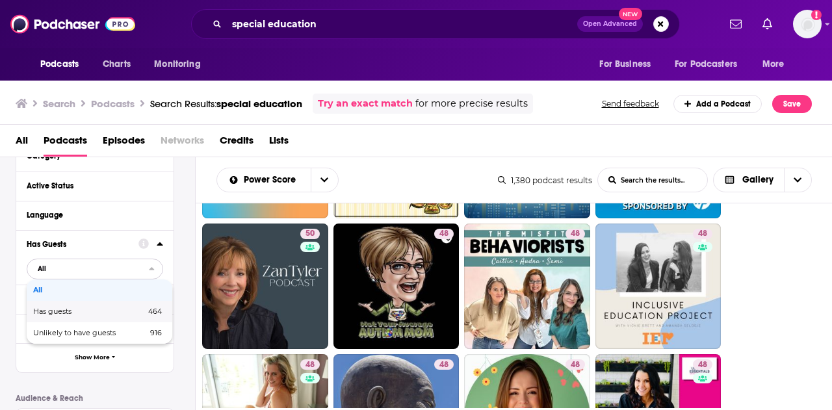
click at [126, 318] on div "Has guests 464" at bounding box center [100, 311] width 146 height 21
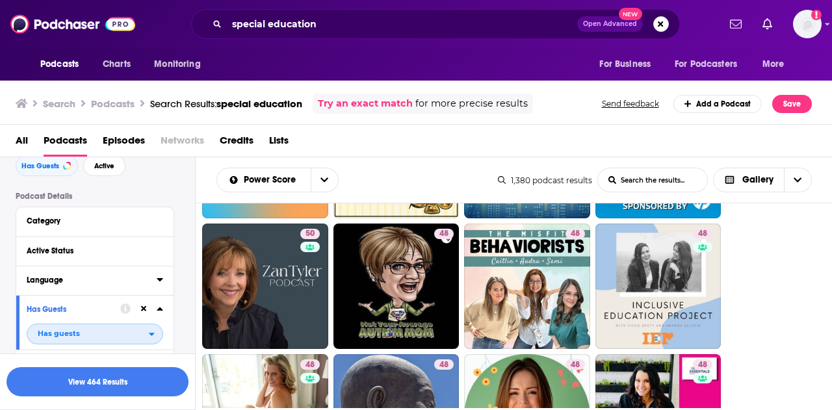
scroll to position [195, 0]
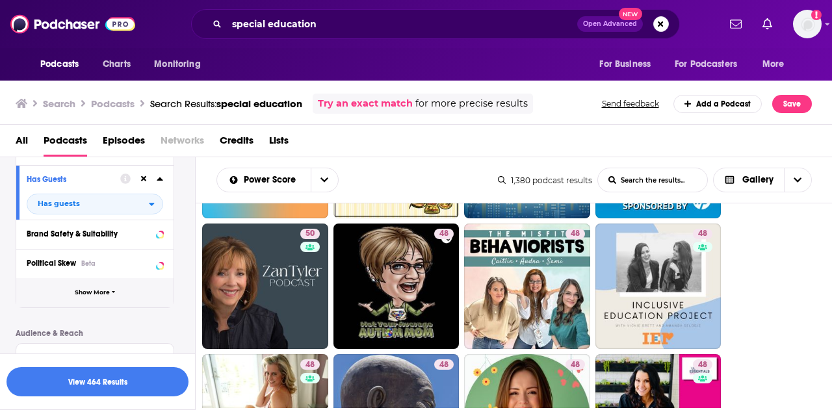
click at [98, 292] on span "Show More" at bounding box center [92, 292] width 35 height 7
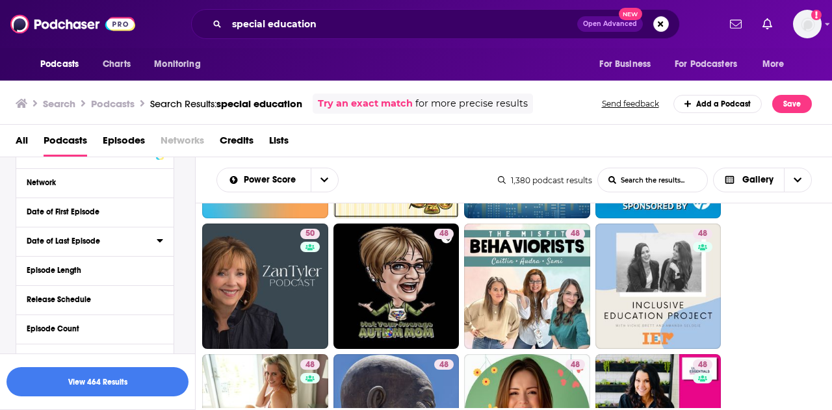
scroll to position [325, 0]
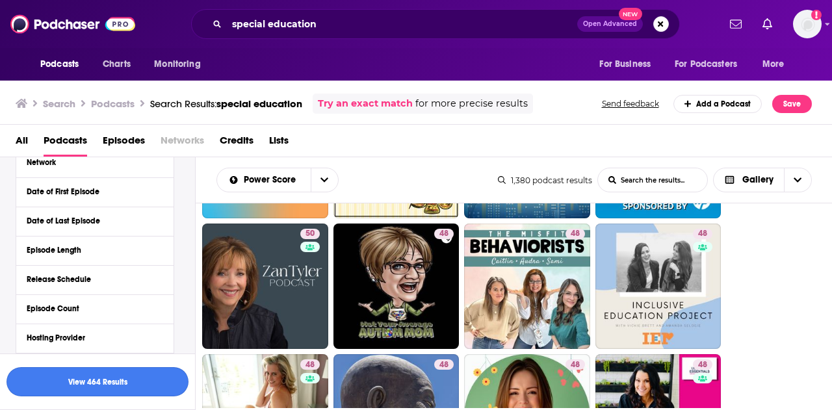
click at [143, 379] on button "View 464 Results" at bounding box center [98, 381] width 182 height 29
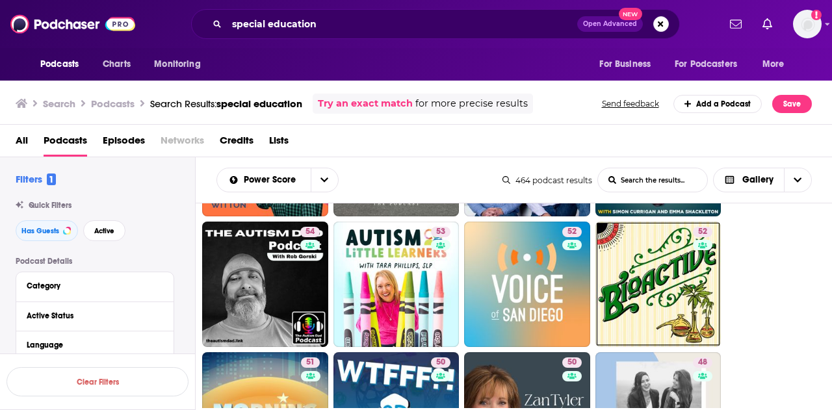
click at [744, 263] on ul "75 74 61 59 57 55 55 54 54 53 52 52 51 50 50 48 48 48 47 47 46 46 46 46 45" at bounding box center [521, 415] width 638 height 912
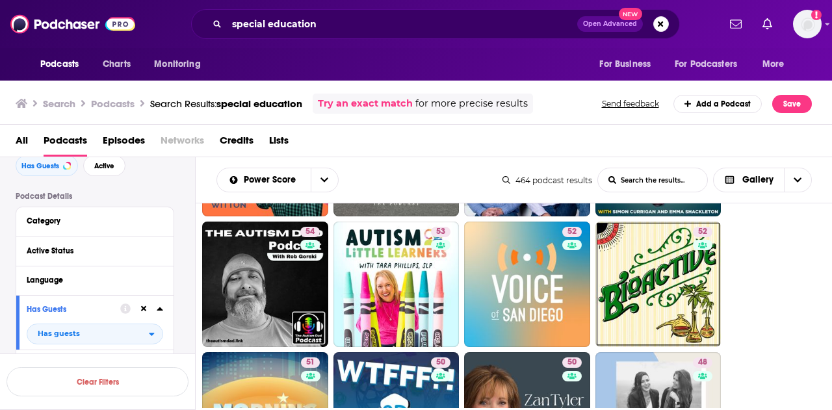
scroll to position [130, 0]
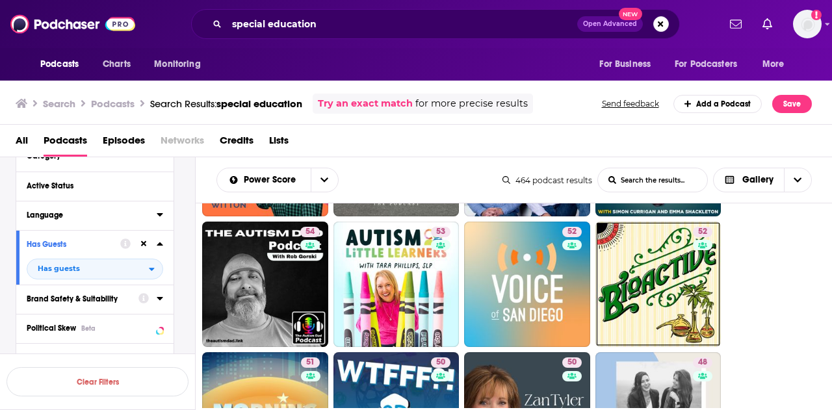
click at [156, 215] on button "Language" at bounding box center [92, 215] width 130 height 16
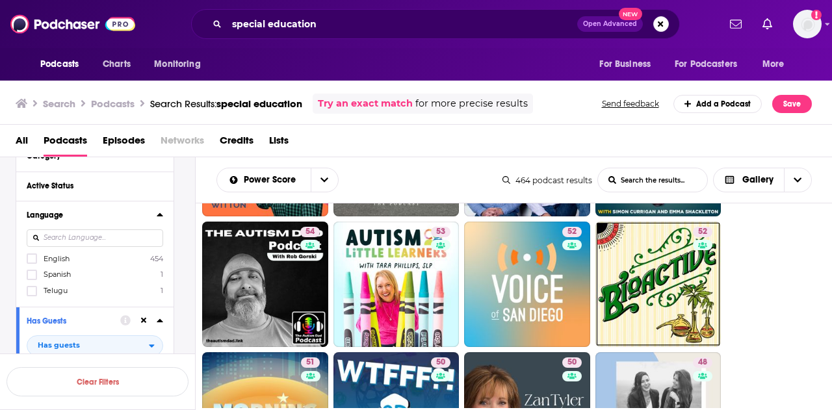
click at [75, 255] on label "English 454" at bounding box center [95, 258] width 137 height 11
click at [32, 263] on input "multiSelectOption-en-0" at bounding box center [32, 263] width 0 height 0
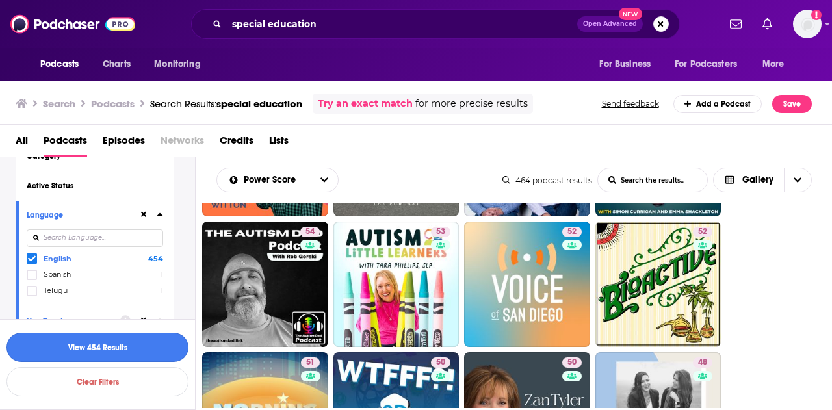
click at [60, 347] on button "View 454 Results" at bounding box center [98, 347] width 182 height 29
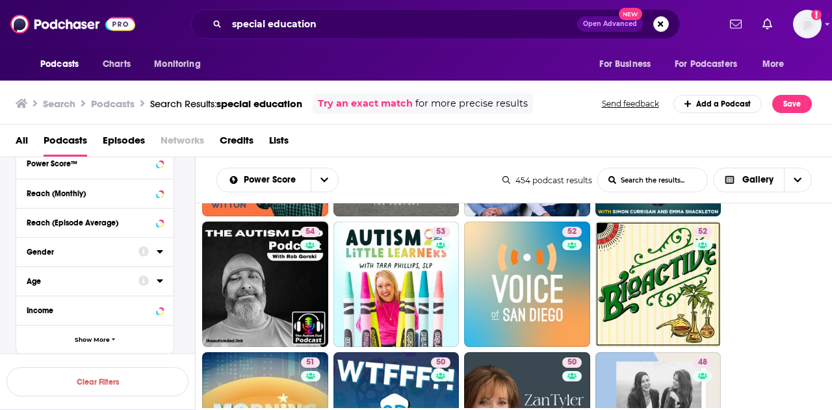
scroll to position [677, 0]
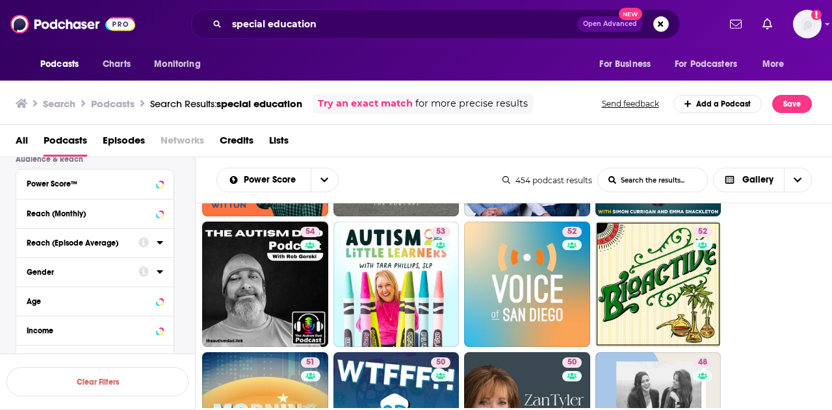
click at [124, 240] on div "Reach (Episode Average)" at bounding box center [78, 243] width 103 height 9
click at [111, 212] on div "Reach (Monthly)" at bounding box center [78, 213] width 103 height 9
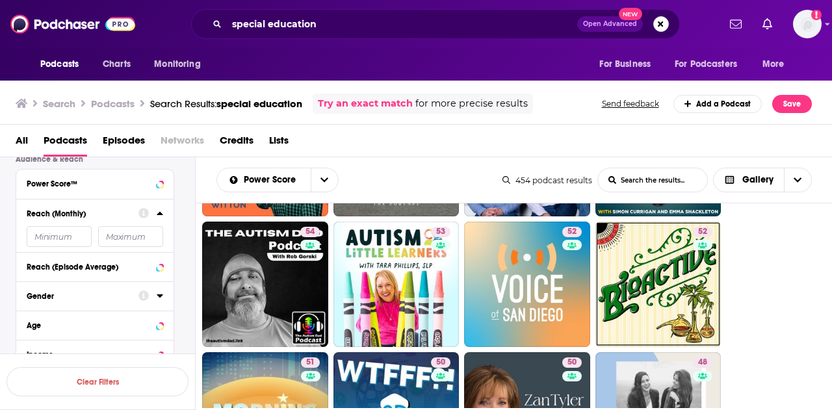
click at [111, 212] on div "Reach (Monthly)" at bounding box center [78, 213] width 103 height 9
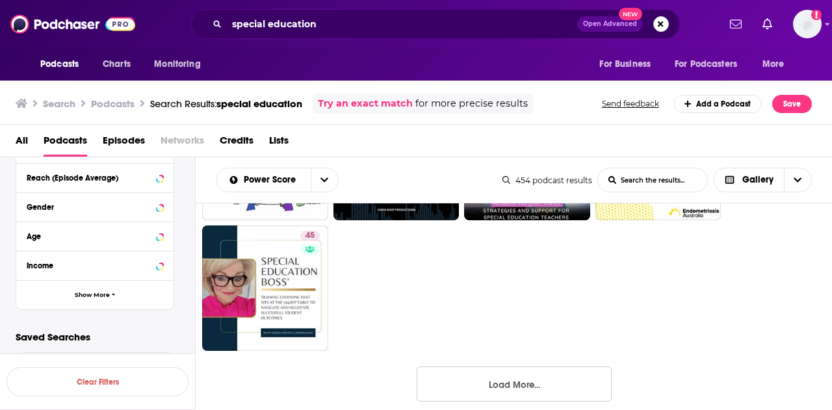
scroll to position [794, 0]
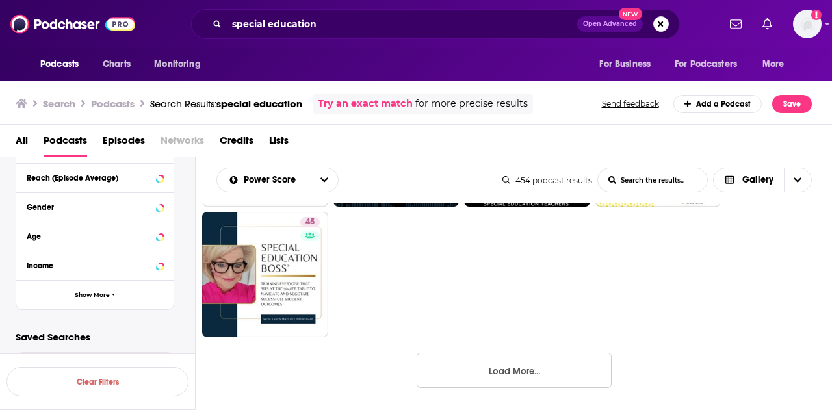
click at [490, 362] on button "Load More..." at bounding box center [514, 370] width 195 height 35
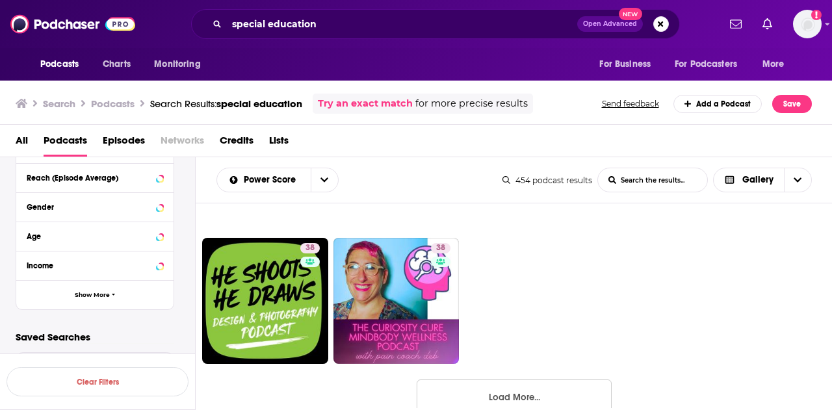
scroll to position [1574, 0]
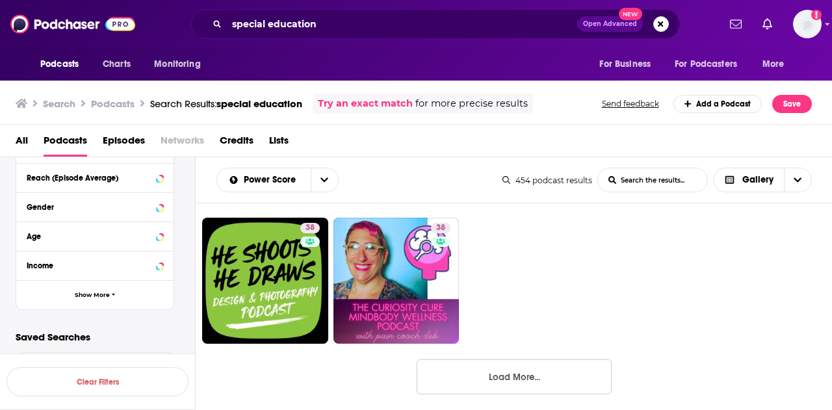
click at [514, 373] on button "Load More..." at bounding box center [514, 377] width 195 height 35
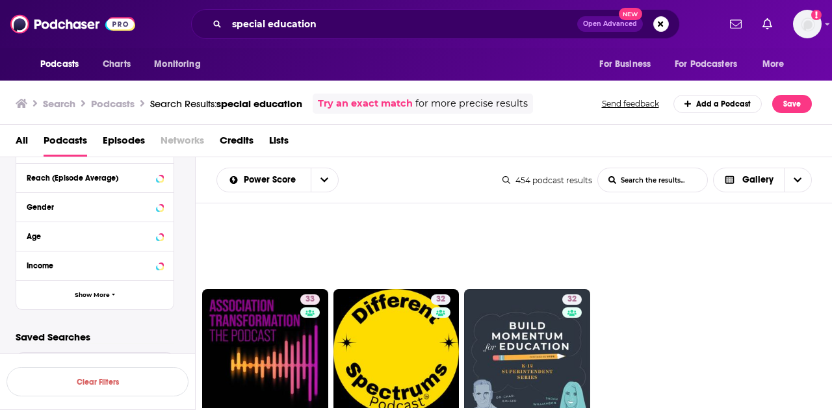
scroll to position [2354, 0]
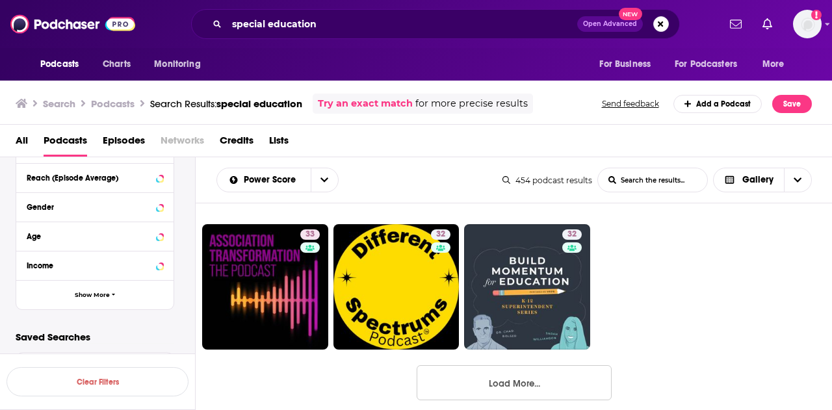
click at [517, 376] on button "Load More..." at bounding box center [514, 382] width 195 height 35
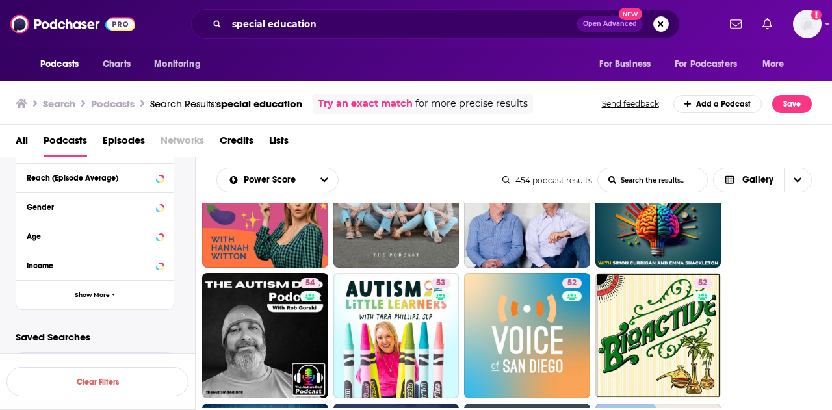
scroll to position [0, 0]
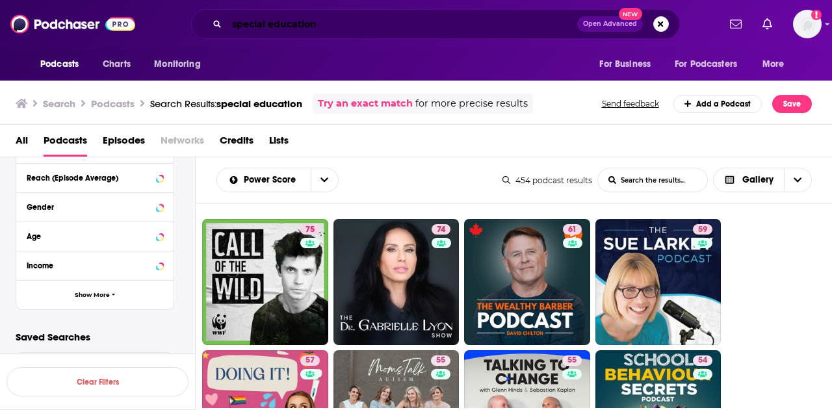
click at [335, 18] on input "special education" at bounding box center [402, 24] width 350 height 21
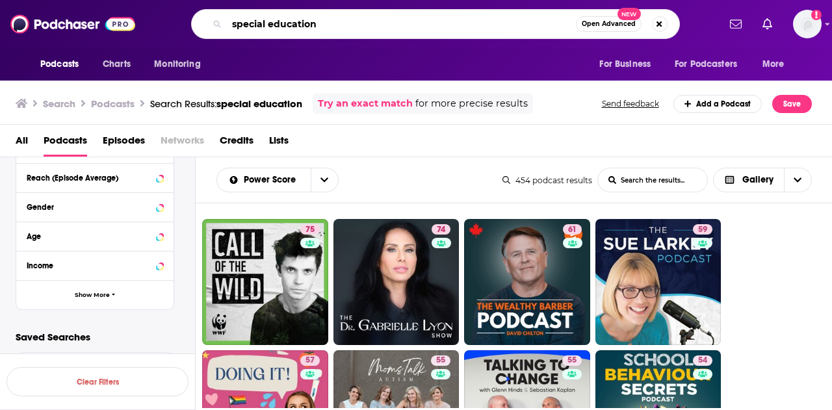
click at [333, 25] on input "special education" at bounding box center [401, 24] width 349 height 21
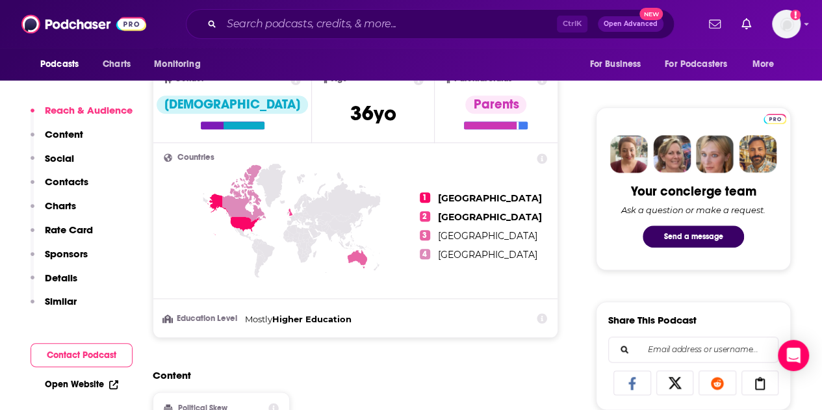
scroll to position [585, 0]
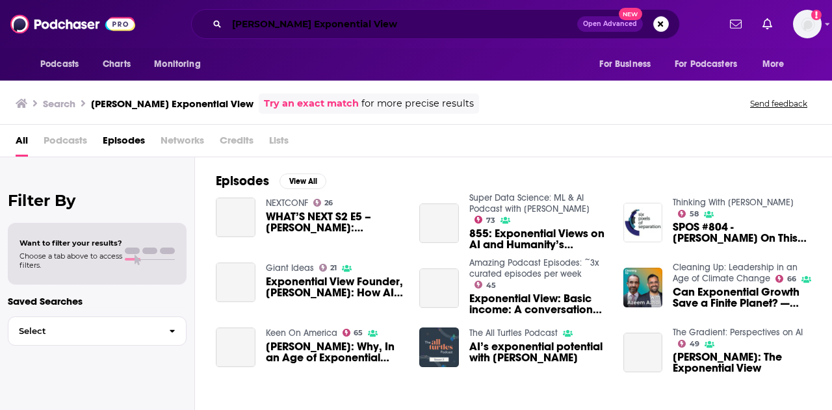
drag, startPoint x: 415, startPoint y: 15, endPoint x: 403, endPoint y: 18, distance: 12.8
click at [415, 15] on input "Azeem Azhar’s Exponential View" at bounding box center [402, 24] width 350 height 21
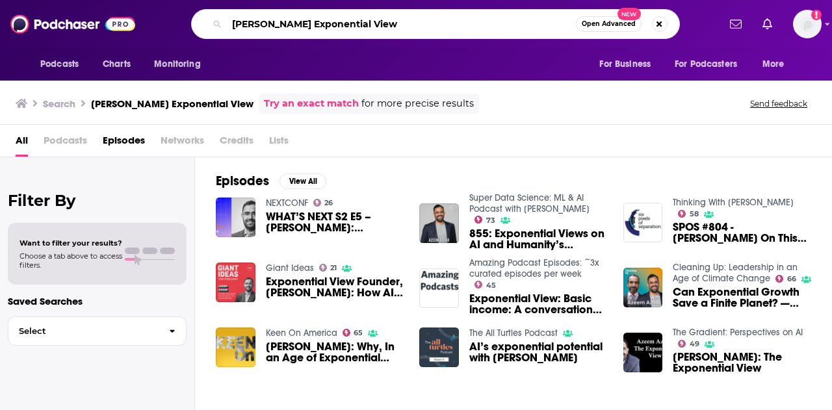
drag, startPoint x: 403, startPoint y: 20, endPoint x: 207, endPoint y: 23, distance: 196.4
click at [207, 23] on div "Azeem Azhar’s Exponential View Open Advanced New" at bounding box center [435, 24] width 489 height 30
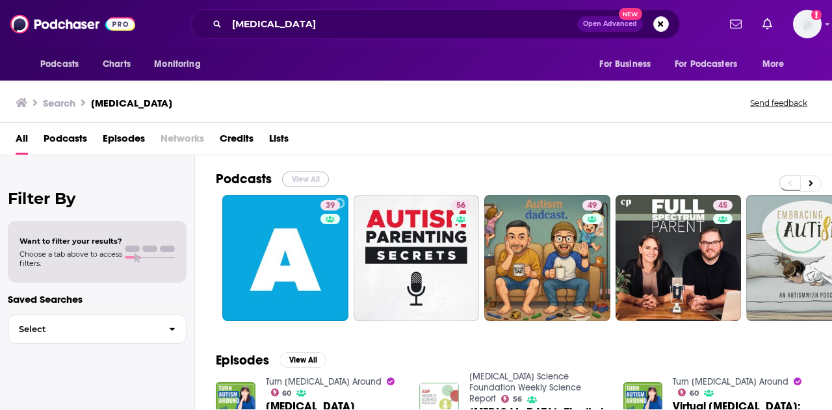
click at [314, 181] on button "View All" at bounding box center [305, 180] width 47 height 16
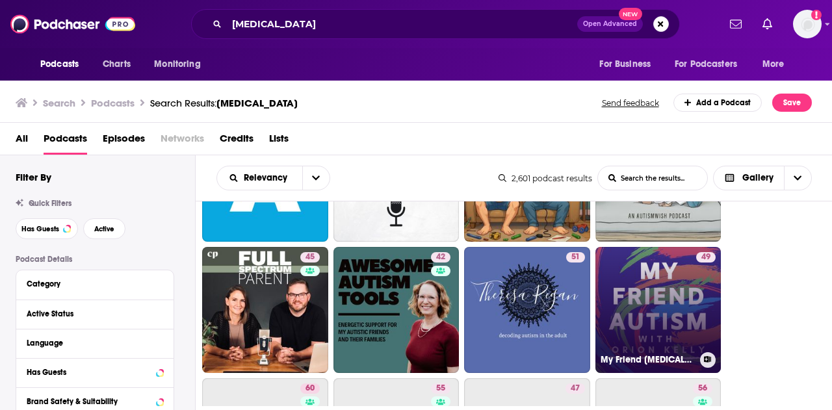
scroll to position [130, 0]
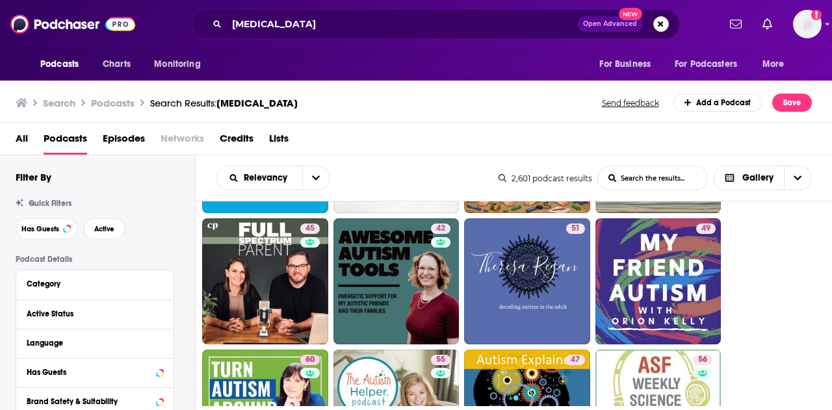
drag, startPoint x: 705, startPoint y: 292, endPoint x: 774, endPoint y: 259, distance: 77.1
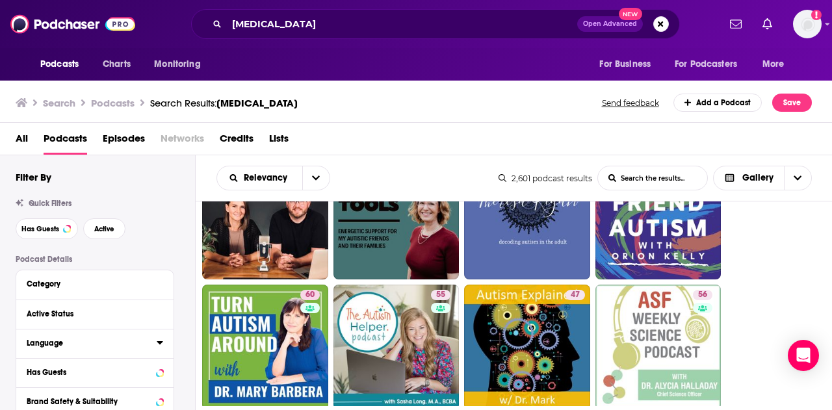
scroll to position [65, 0]
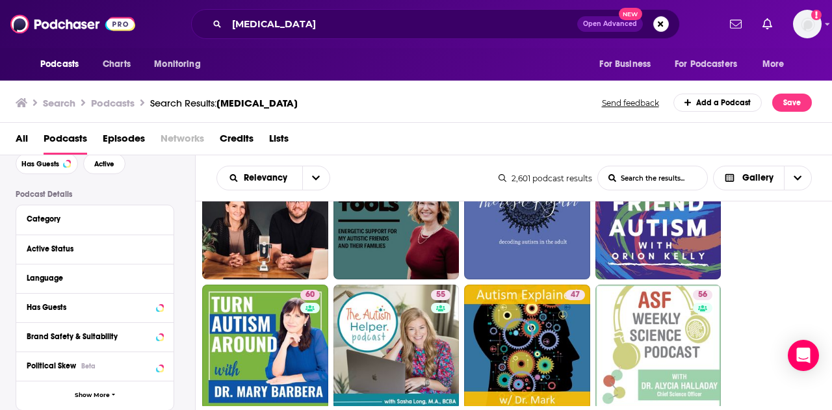
click at [105, 297] on div "Has Guests" at bounding box center [94, 307] width 157 height 29
click at [163, 309] on div "Has Guests" at bounding box center [94, 307] width 157 height 29
click at [160, 309] on icon at bounding box center [160, 307] width 6 height 3
click at [78, 330] on span "All" at bounding box center [88, 331] width 122 height 17
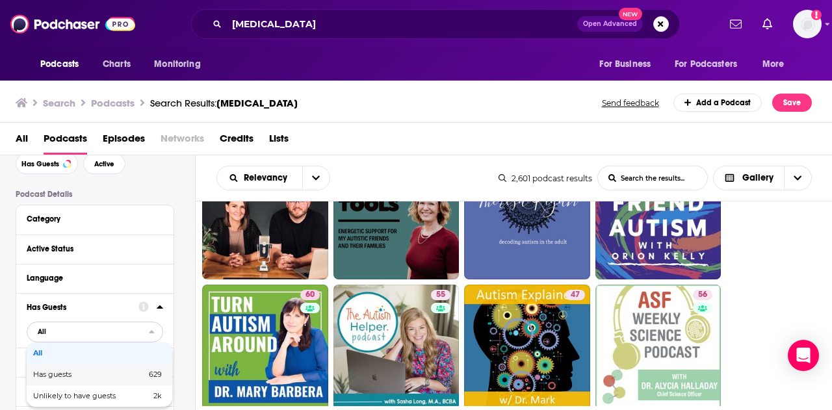
click at [92, 373] on span "Has guests" at bounding box center [70, 374] width 75 height 7
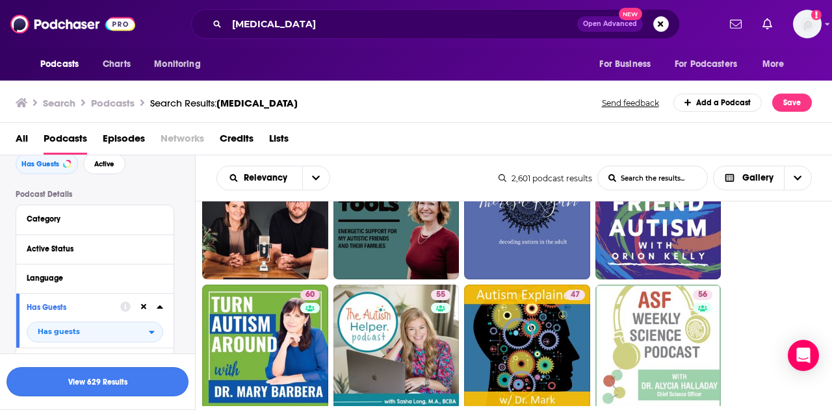
click at [111, 384] on button "View 629 Results" at bounding box center [98, 381] width 182 height 29
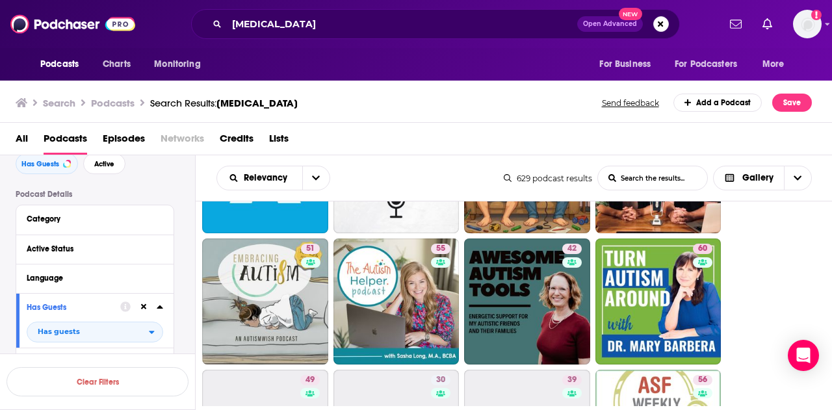
scroll to position [130, 0]
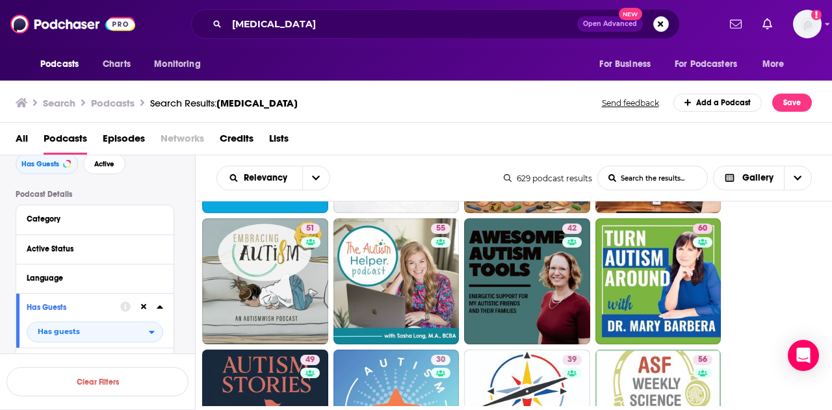
drag, startPoint x: 540, startPoint y: 282, endPoint x: 783, endPoint y: 244, distance: 245.4
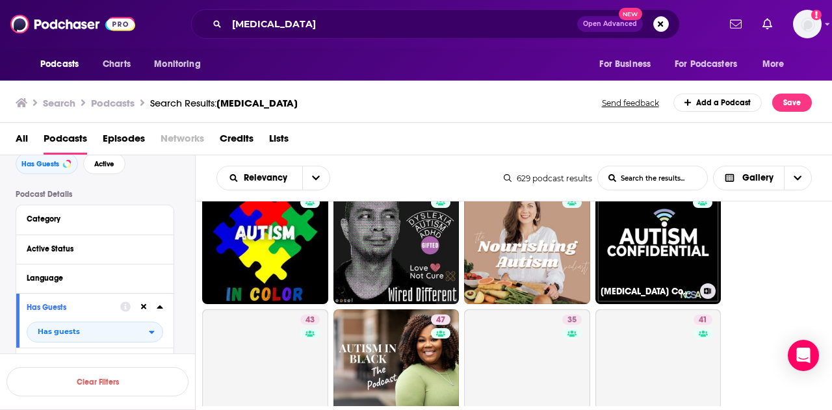
scroll to position [1105, 0]
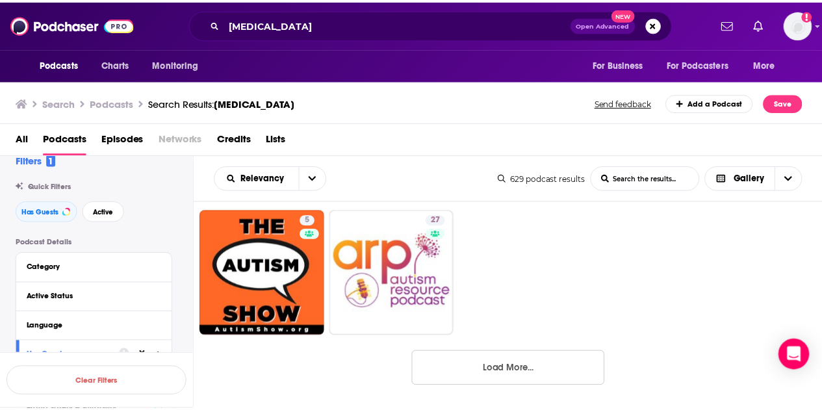
scroll to position [0, 0]
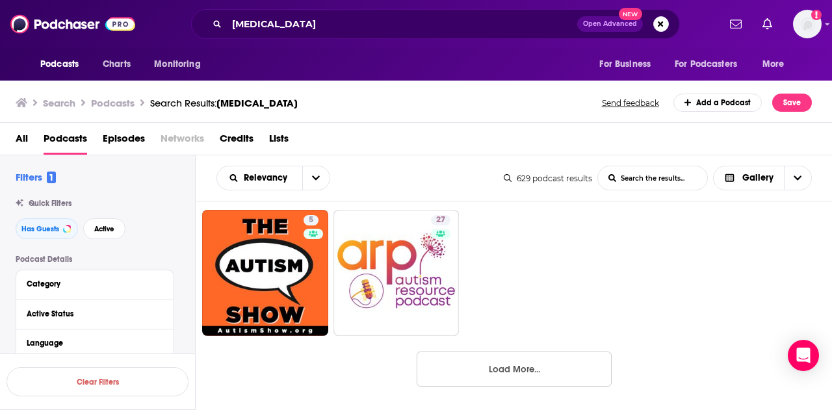
click at [18, 129] on span "All" at bounding box center [22, 141] width 12 height 27
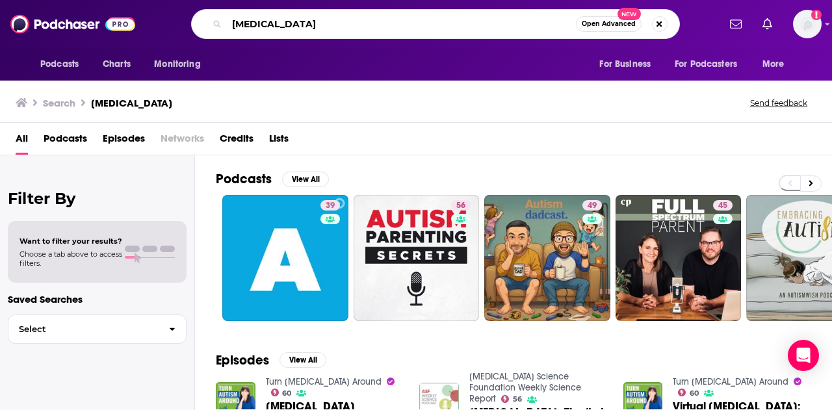
drag, startPoint x: 295, startPoint y: 25, endPoint x: 233, endPoint y: 22, distance: 62.5
click at [233, 22] on input "autism" at bounding box center [401, 24] width 349 height 21
type input "SENsational"
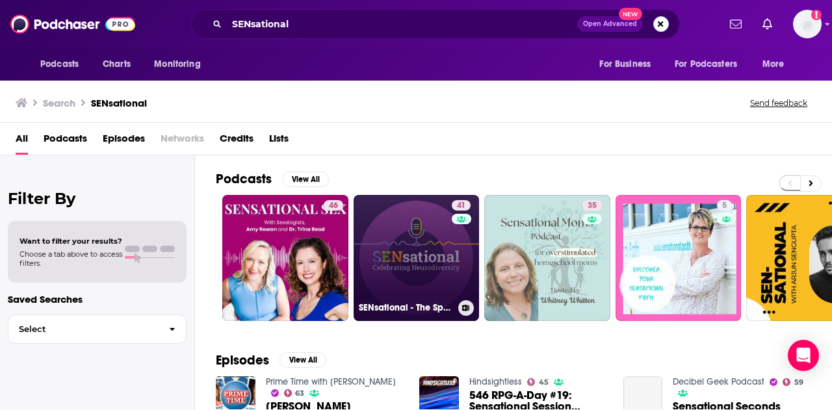
click at [366, 253] on link "41 SENsational - The Special Educational Needs Podcast" at bounding box center [417, 258] width 126 height 126
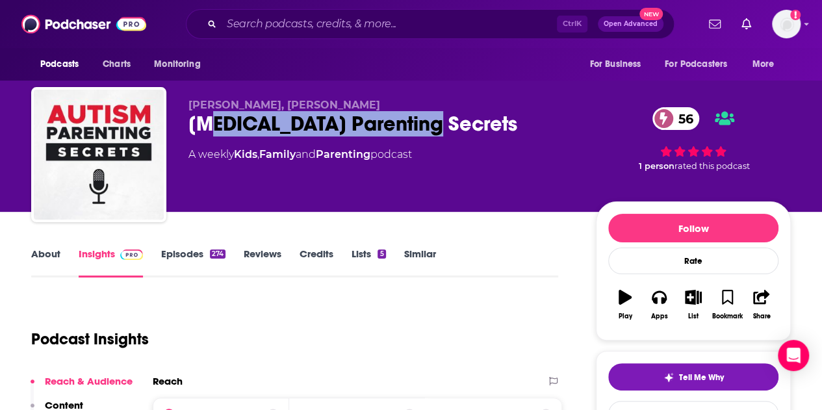
drag, startPoint x: 429, startPoint y: 125, endPoint x: 208, endPoint y: 205, distance: 234.8
click at [212, 145] on div "[PERSON_NAME], [PERSON_NAME] [MEDICAL_DATA] Parenting Secrets 56 A weekly Kids …" at bounding box center [382, 151] width 387 height 104
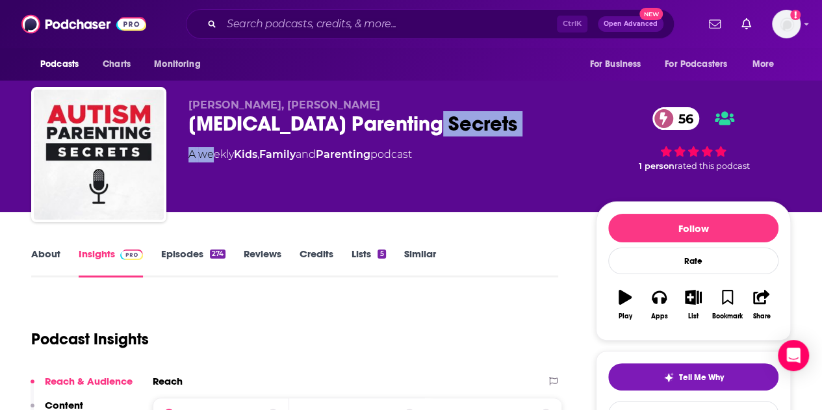
click at [194, 255] on link "Episodes 274" at bounding box center [193, 263] width 64 height 30
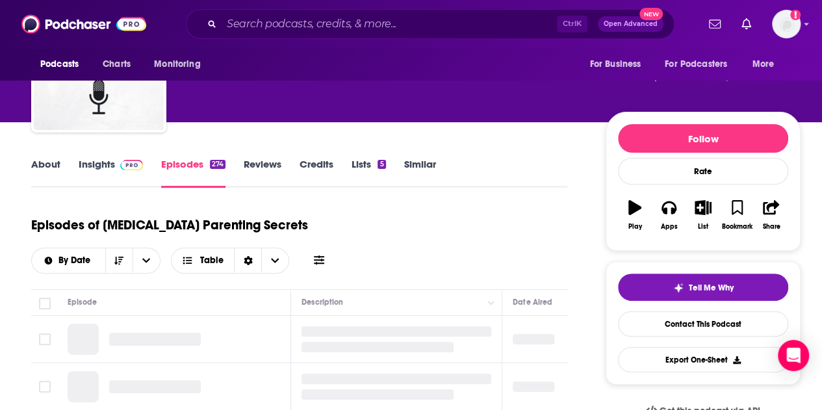
scroll to position [130, 0]
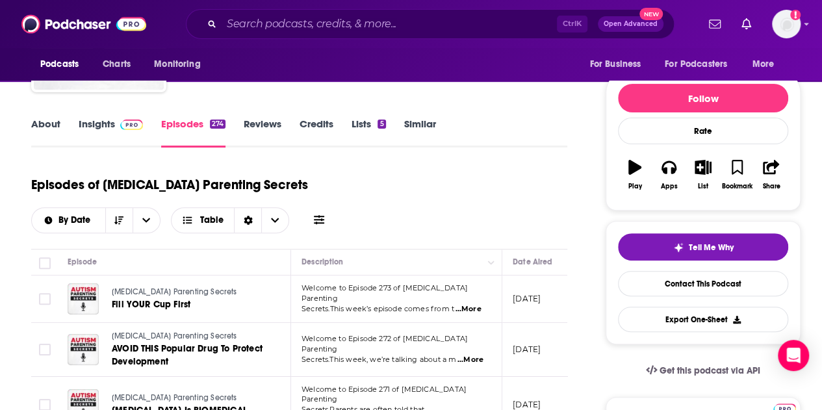
click at [471, 304] on span "...More" at bounding box center [468, 309] width 26 height 10
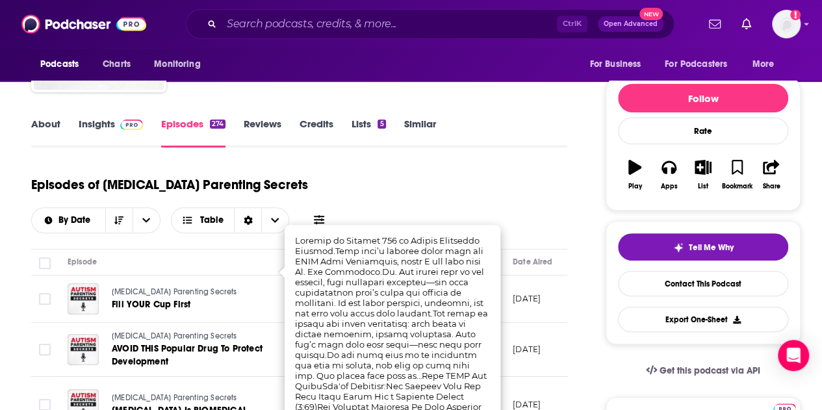
scroll to position [195, 0]
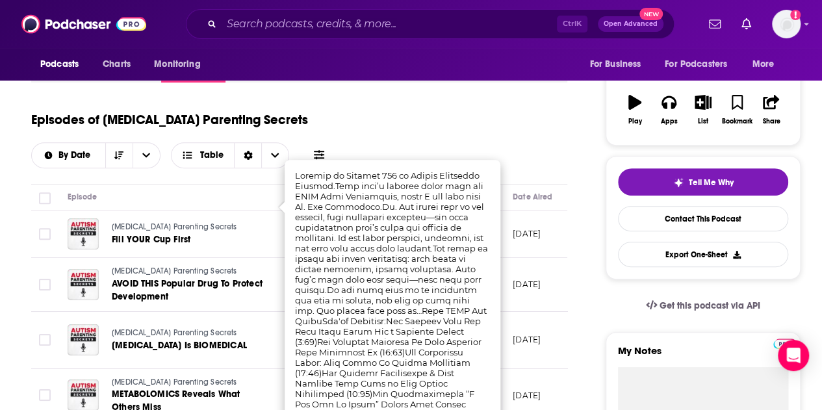
click at [31, 312] on td at bounding box center [44, 340] width 26 height 57
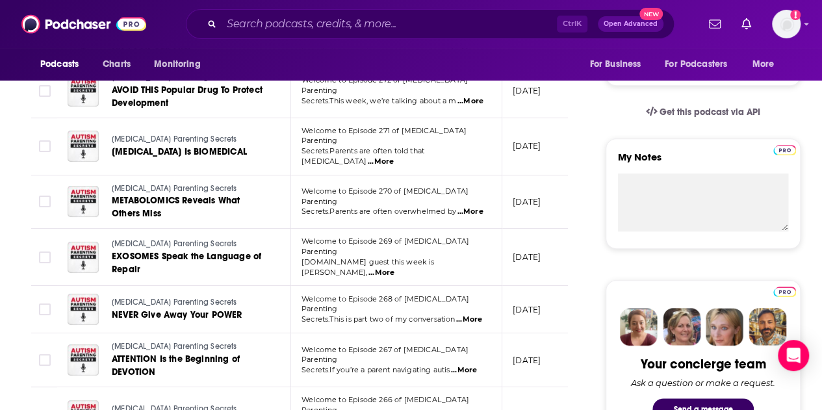
scroll to position [390, 0]
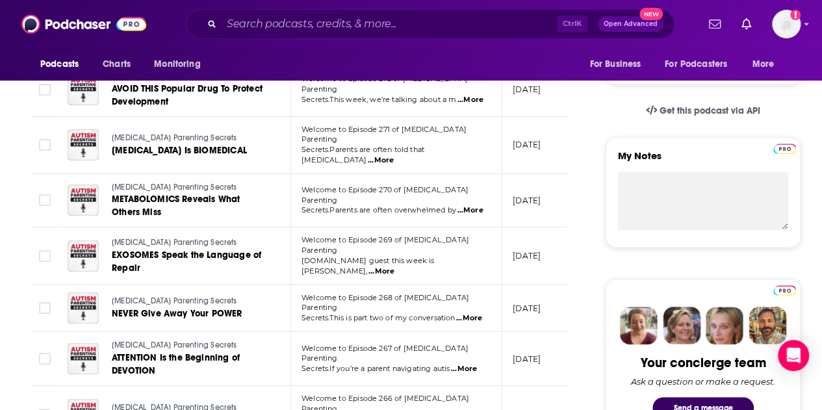
click at [395, 267] on span "...More" at bounding box center [382, 272] width 26 height 10
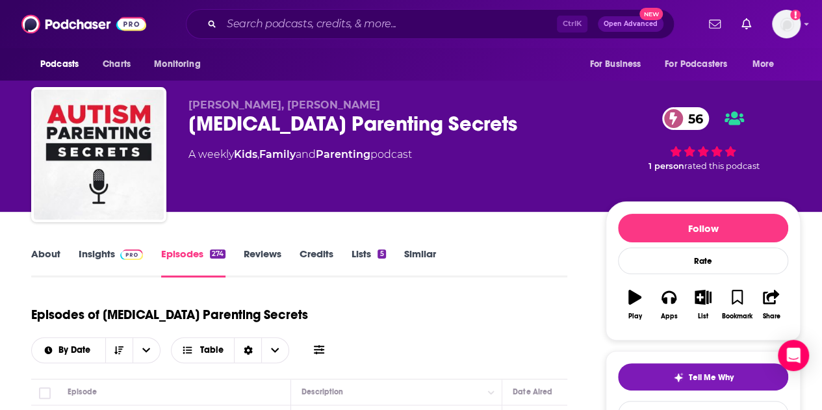
scroll to position [130, 0]
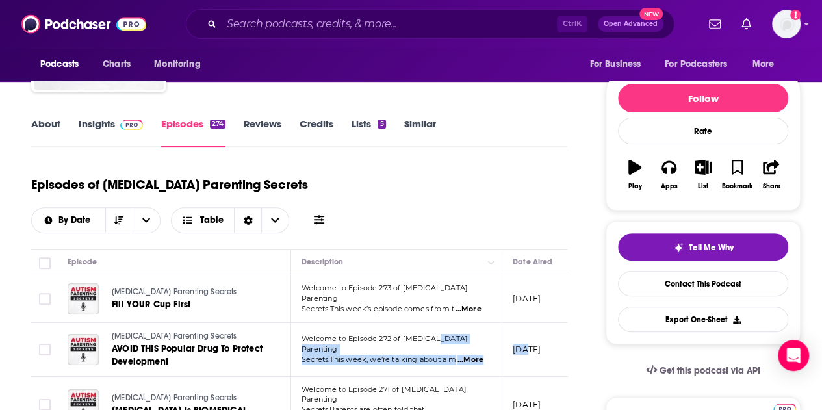
drag, startPoint x: 529, startPoint y: 291, endPoint x: 438, endPoint y: 299, distance: 91.3
click at [438, 323] on tr "Autism Parenting Secrets AVOID THIS Popular Drug To Protect Development Welcome…" at bounding box center [483, 350] width 905 height 54
click at [426, 278] on td "Welcome to Episode 273 of Autism Parenting Secrets.This week’s episode comes fr…" at bounding box center [396, 299] width 211 height 47
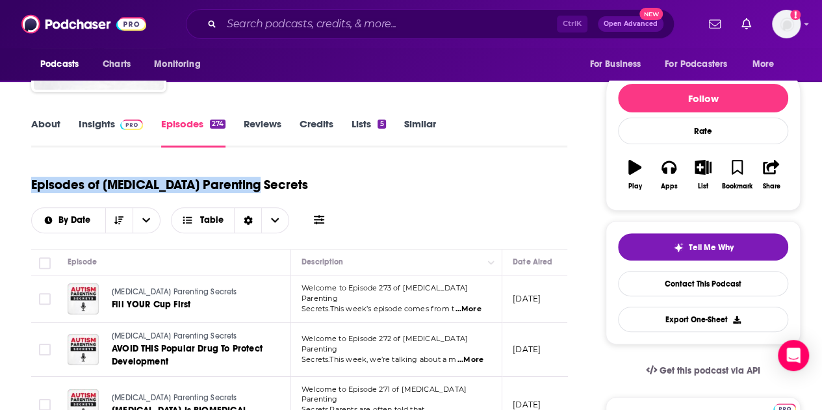
drag, startPoint x: 248, startPoint y: 185, endPoint x: 10, endPoint y: 202, distance: 238.6
click at [212, 202] on div "Episodes of Autism Parenting Secrets By Date Table" at bounding box center [299, 208] width 536 height 81
drag, startPoint x: 255, startPoint y: 185, endPoint x: 103, endPoint y: 189, distance: 152.2
click at [103, 189] on div "Episodes of Autism Parenting Secrets By Date Table" at bounding box center [299, 200] width 536 height 65
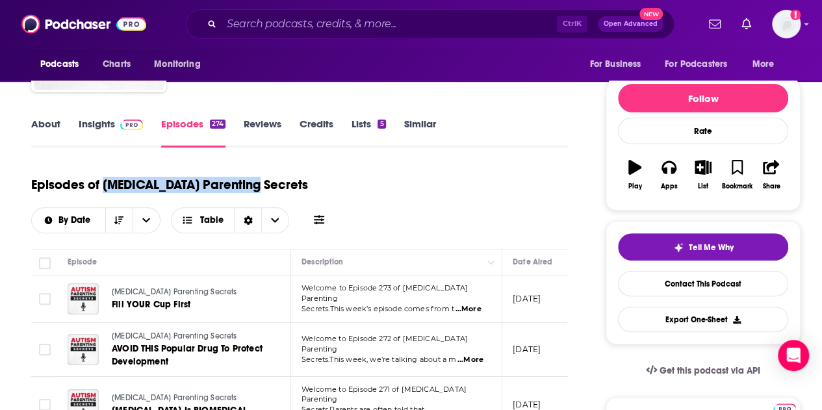
copy h1 "Autism Parenting Secrets"
click at [90, 122] on link "Insights" at bounding box center [111, 133] width 64 height 30
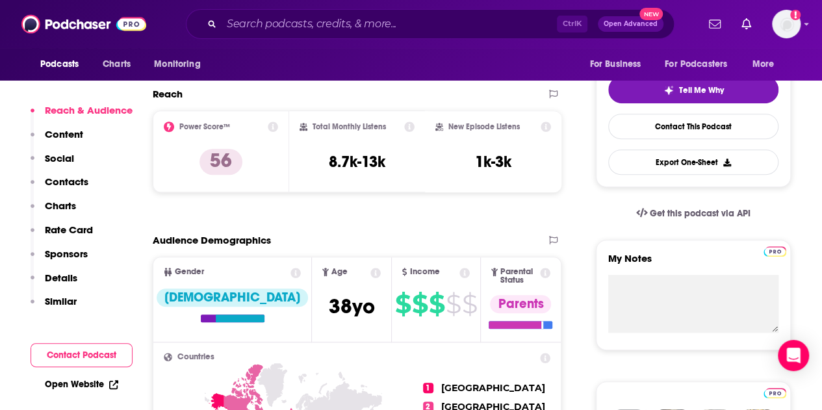
scroll to position [260, 0]
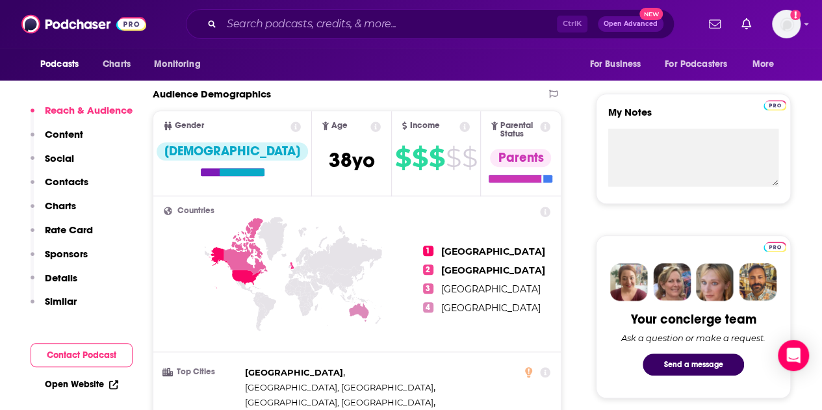
scroll to position [455, 0]
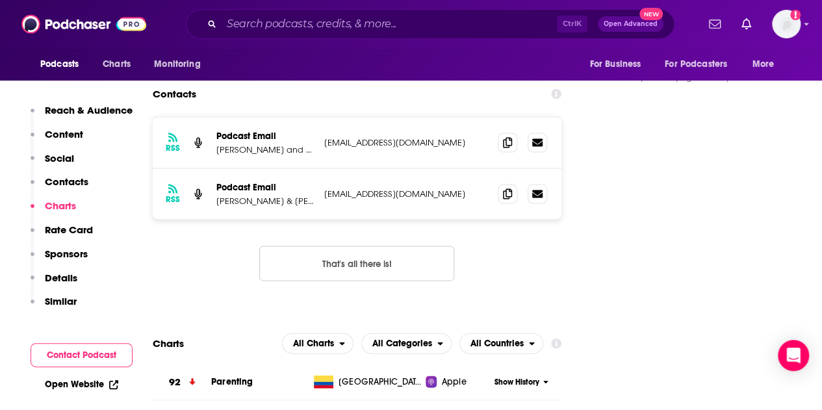
click at [52, 109] on p "Reach & Audience" at bounding box center [89, 110] width 88 height 12
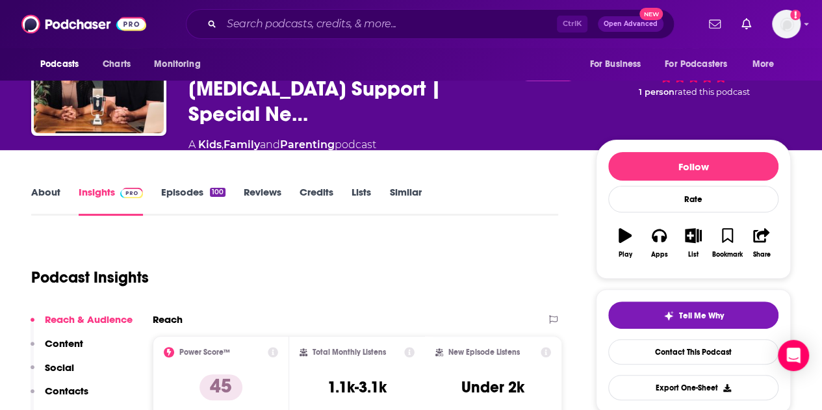
scroll to position [0, 0]
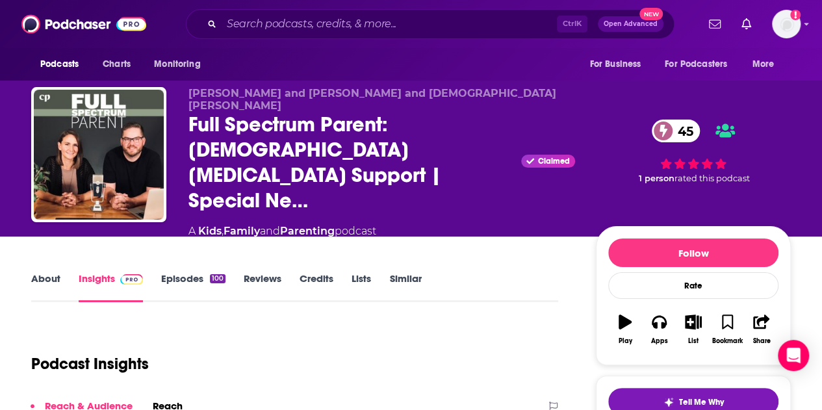
click at [189, 272] on link "Episodes 100" at bounding box center [193, 287] width 64 height 30
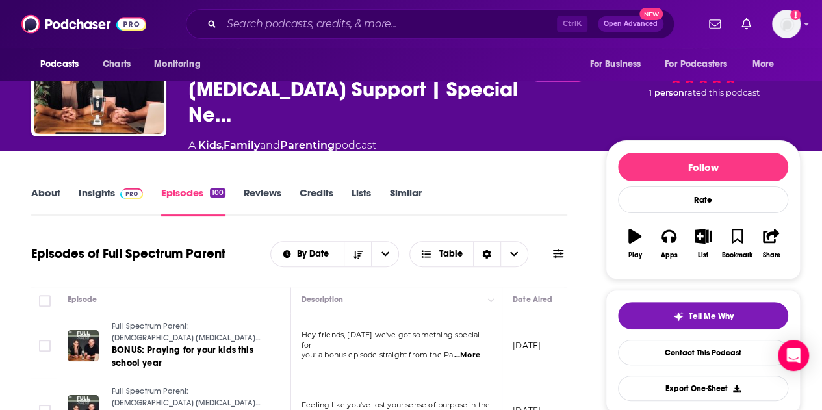
scroll to position [195, 0]
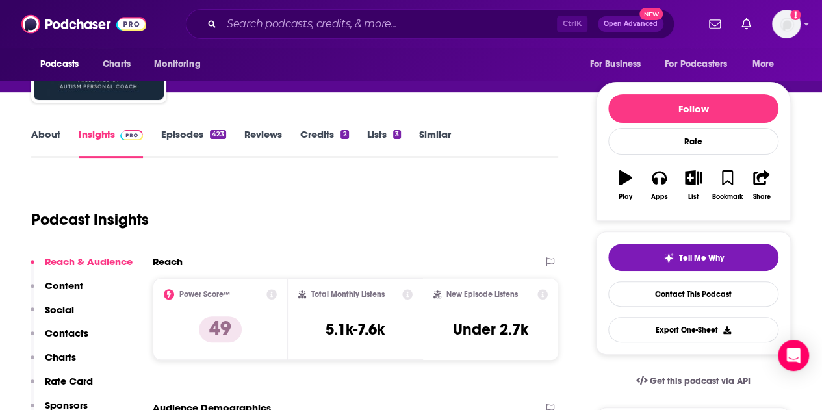
scroll to position [65, 0]
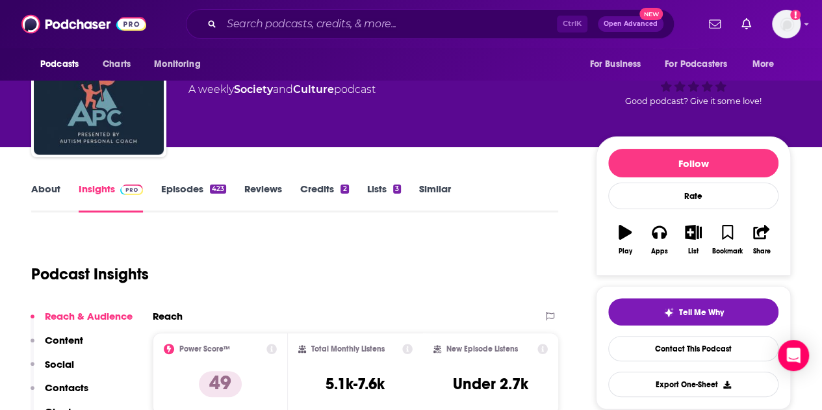
click at [172, 192] on link "Episodes 423" at bounding box center [193, 198] width 65 height 30
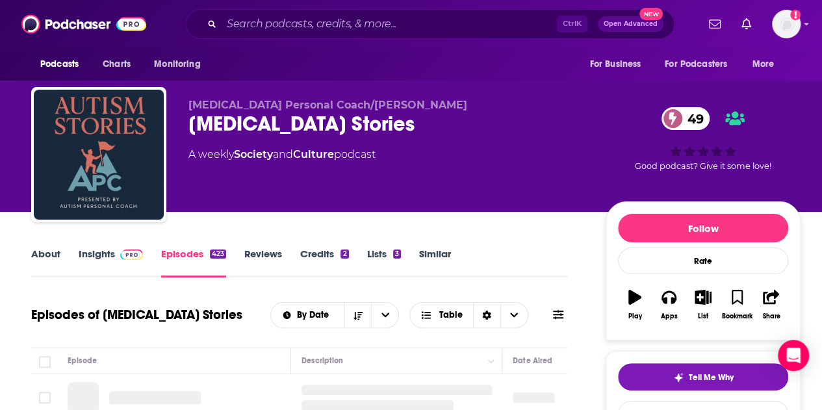
scroll to position [195, 0]
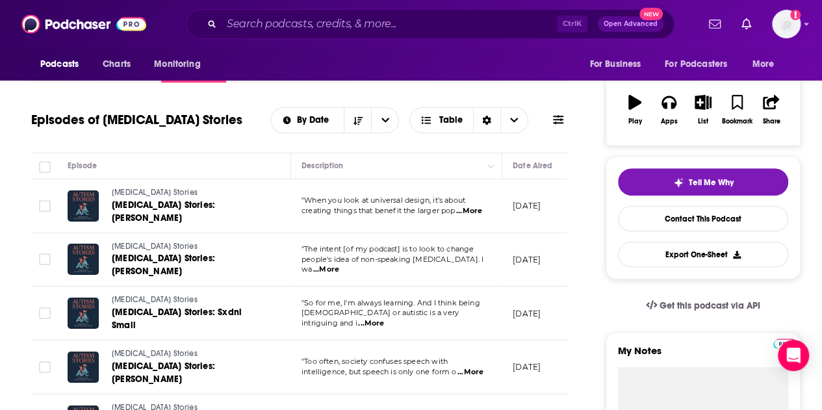
click at [480, 211] on span "...More" at bounding box center [469, 211] width 26 height 10
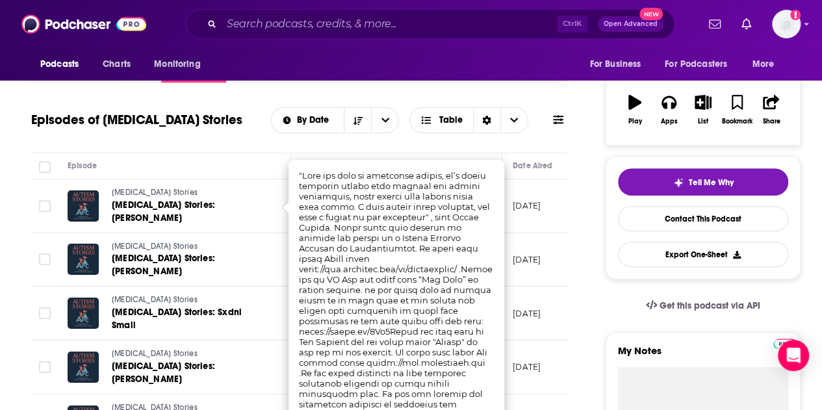
click at [220, 172] on div "Episode" at bounding box center [174, 166] width 213 height 16
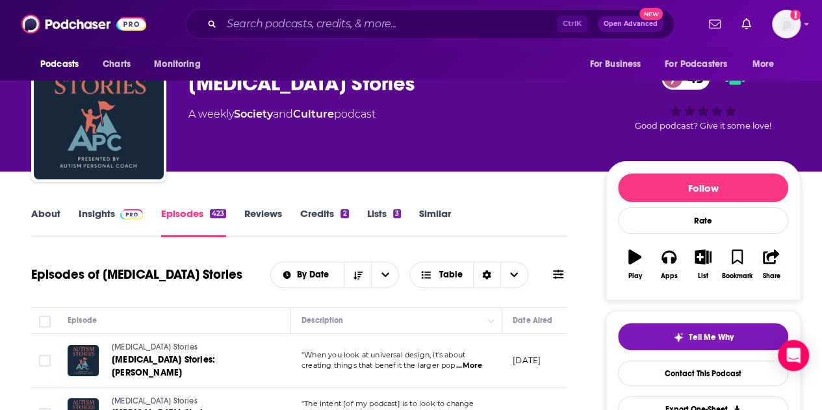
scroll to position [0, 0]
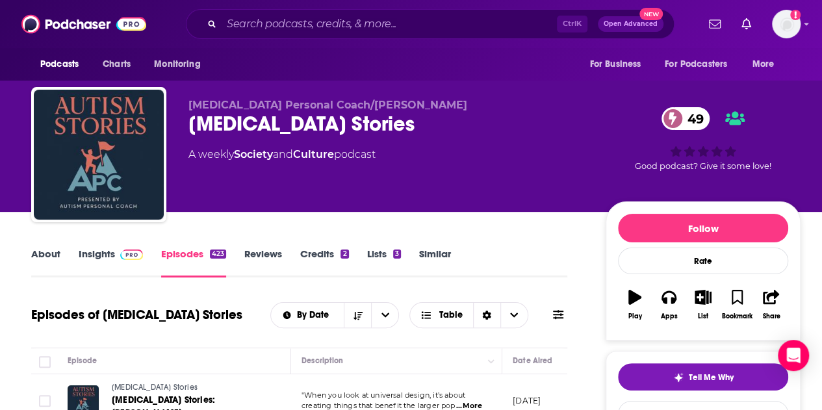
click at [55, 257] on link "About" at bounding box center [45, 263] width 29 height 30
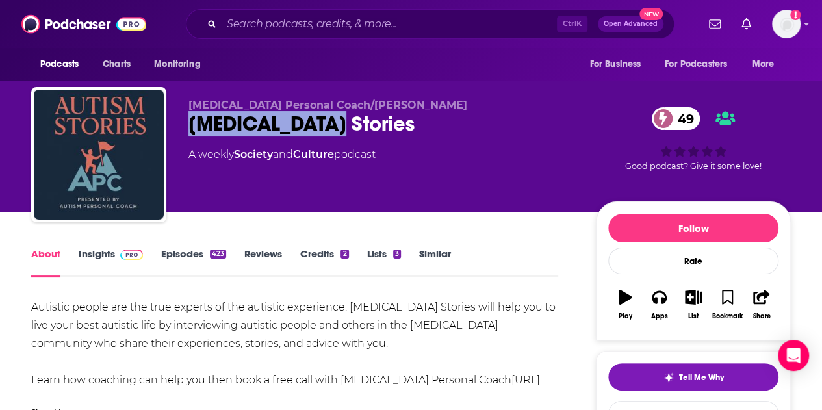
drag, startPoint x: 332, startPoint y: 125, endPoint x: 183, endPoint y: 122, distance: 148.9
click at [183, 122] on div "[MEDICAL_DATA] Personal Coach/[PERSON_NAME] [MEDICAL_DATA] Stories 49 A weekly …" at bounding box center [411, 157] width 760 height 140
copy h1 "[MEDICAL_DATA] Stories"
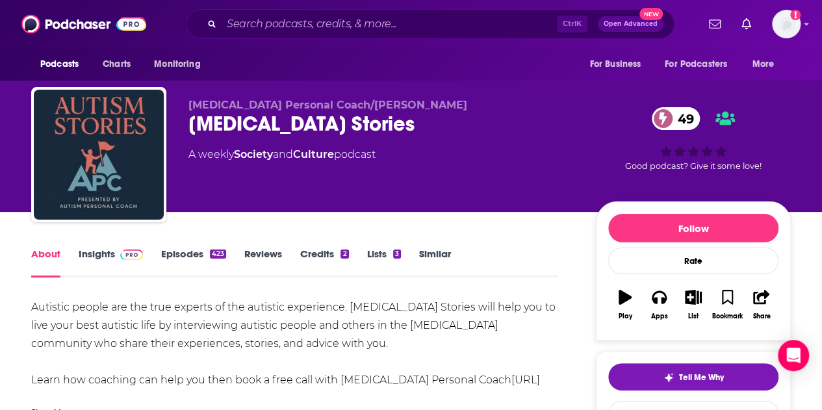
click at [257, 246] on div "About Insights Episodes 423 Reviews Credits 2 Lists 3 Similar" at bounding box center [294, 262] width 527 height 32
click at [100, 252] on link "Insights" at bounding box center [111, 263] width 64 height 30
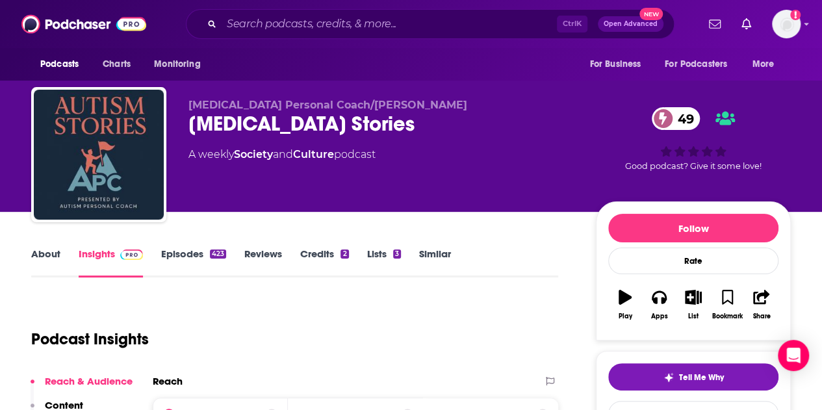
scroll to position [325, 0]
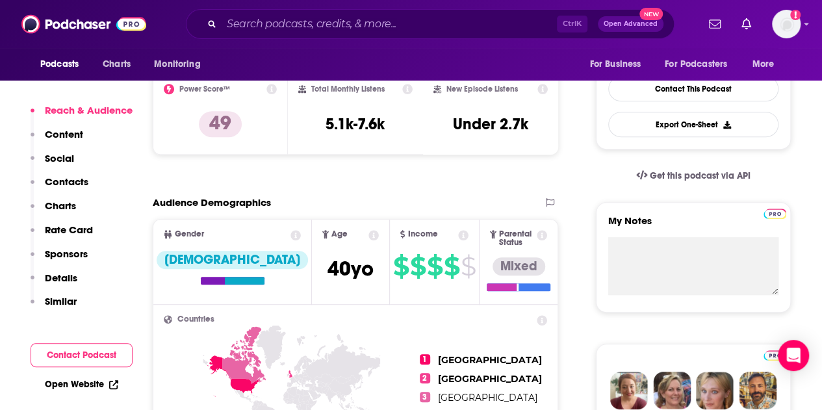
click at [57, 188] on p "Contacts" at bounding box center [67, 182] width 44 height 12
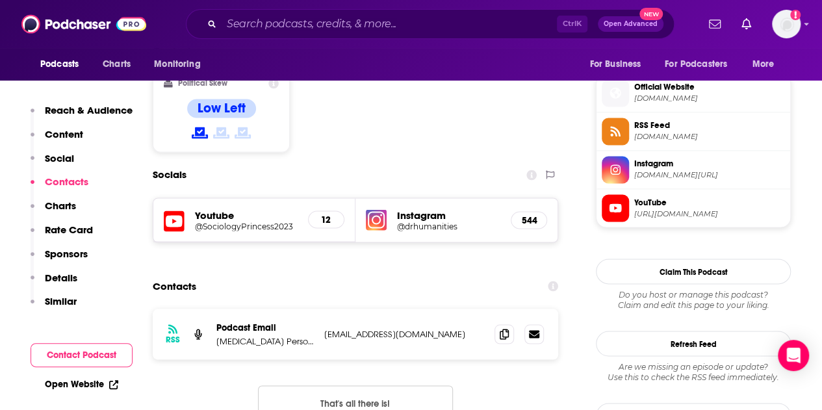
scroll to position [1071, 0]
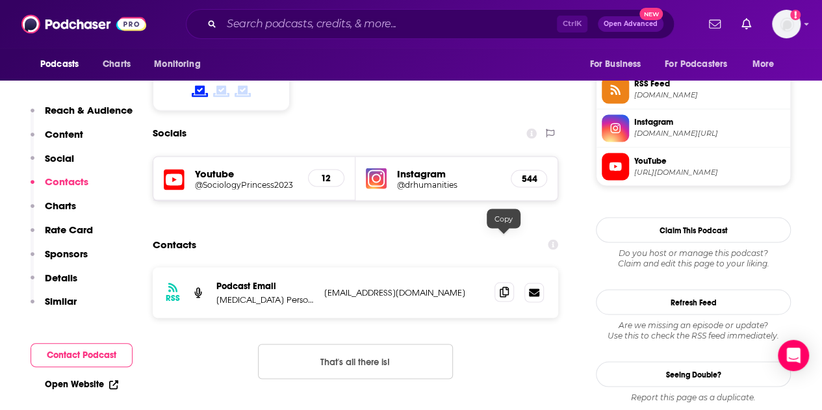
click at [506, 287] on icon at bounding box center [504, 292] width 9 height 10
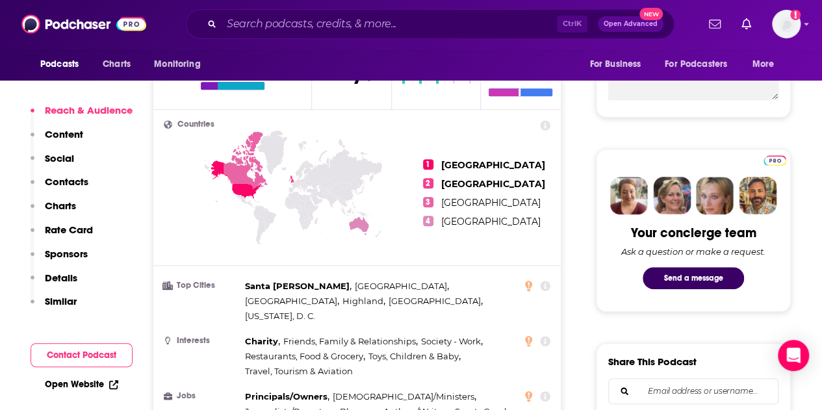
scroll to position [130, 0]
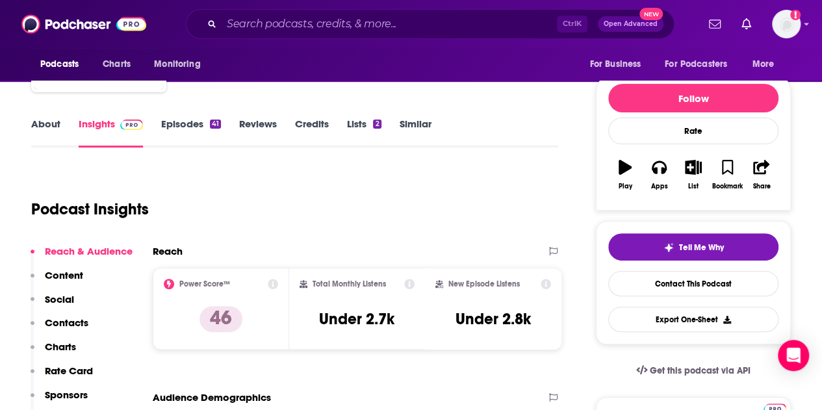
click at [182, 120] on link "Episodes 41" at bounding box center [191, 133] width 60 height 30
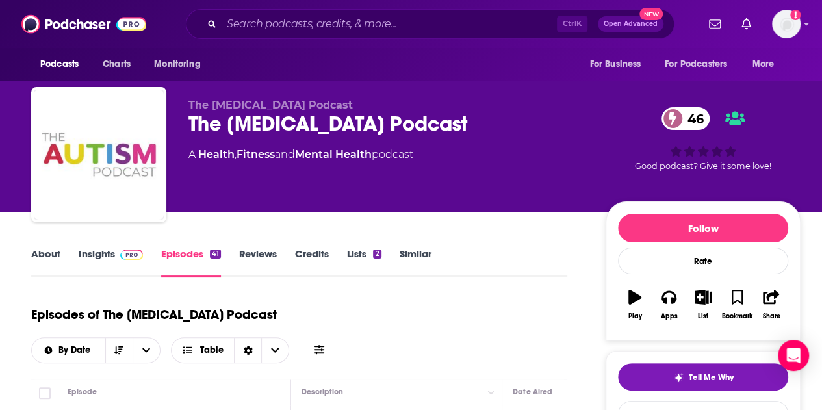
click at [95, 263] on link "Insights" at bounding box center [111, 263] width 64 height 30
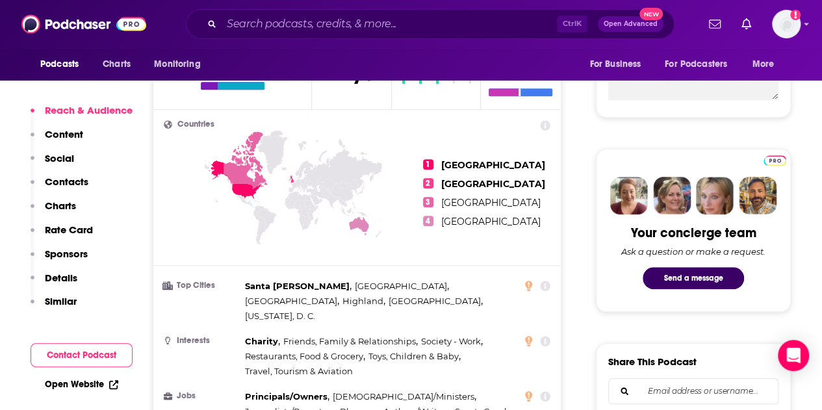
scroll to position [650, 0]
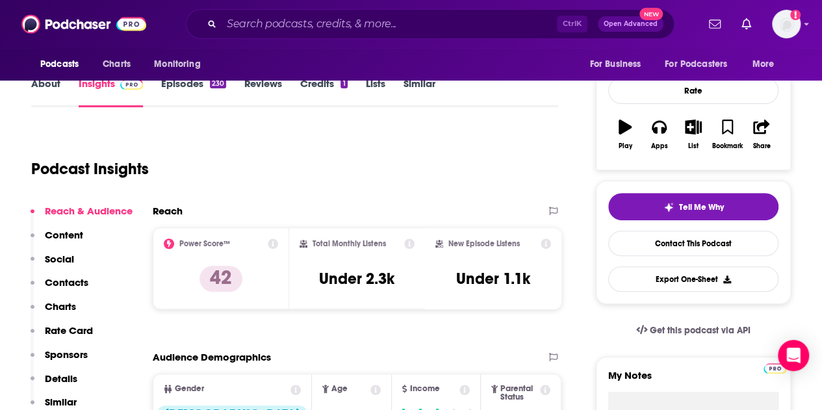
scroll to position [65, 0]
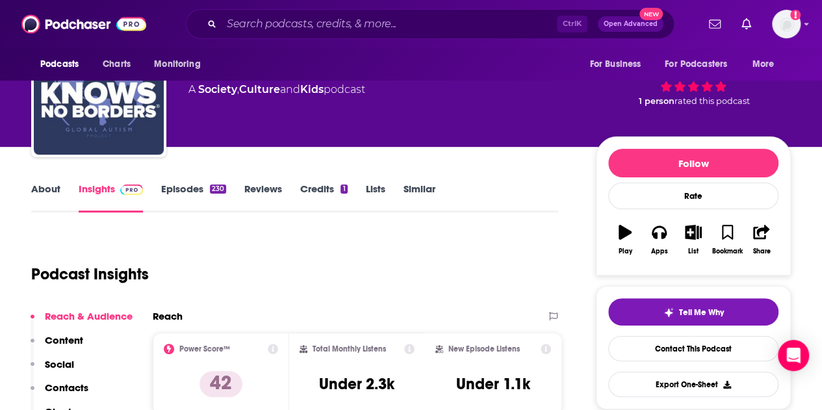
click at [191, 191] on link "Episodes 230" at bounding box center [193, 198] width 65 height 30
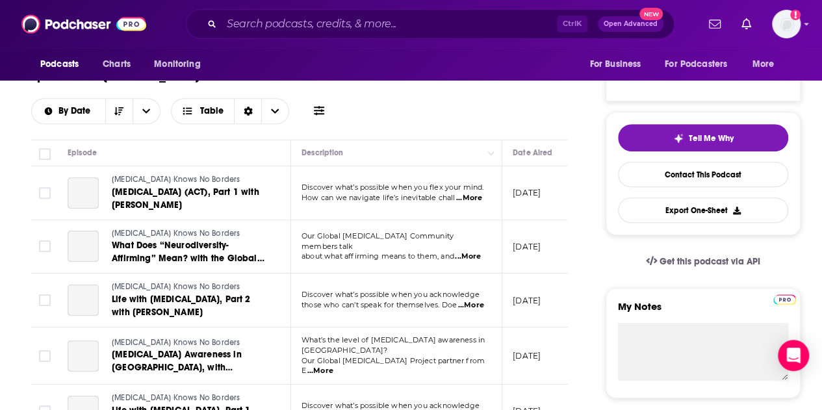
scroll to position [260, 0]
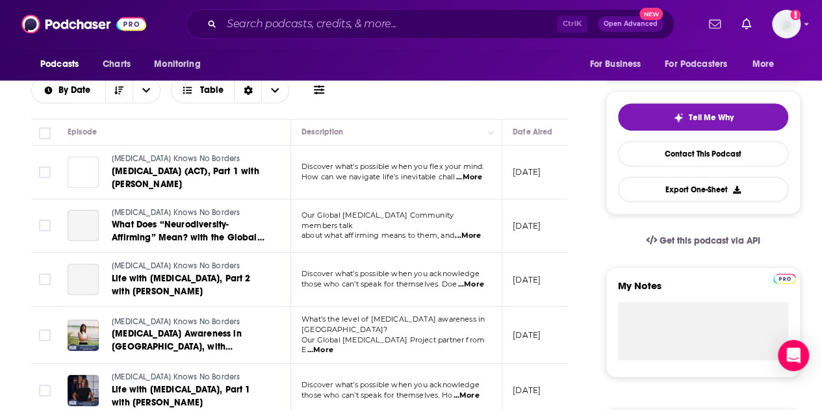
click at [473, 172] on span "...More" at bounding box center [469, 177] width 26 height 10
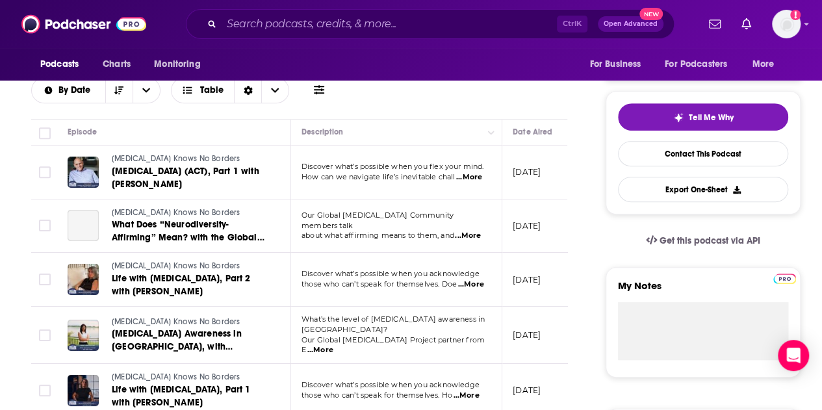
click at [471, 280] on span "...More" at bounding box center [471, 285] width 26 height 10
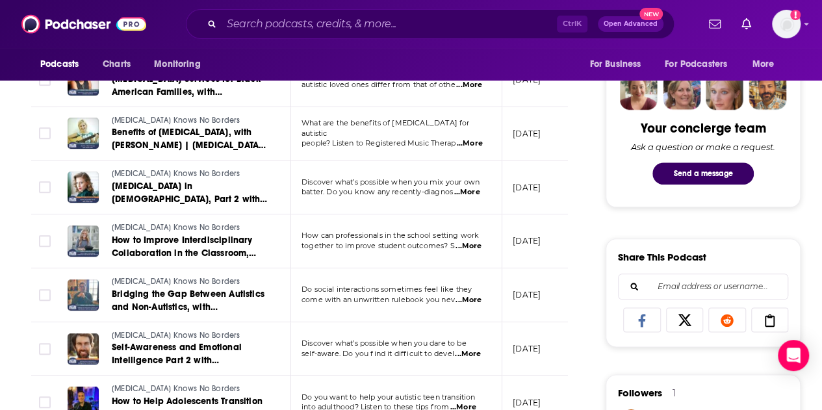
scroll to position [650, 0]
